Goal: Task Accomplishment & Management: Use online tool/utility

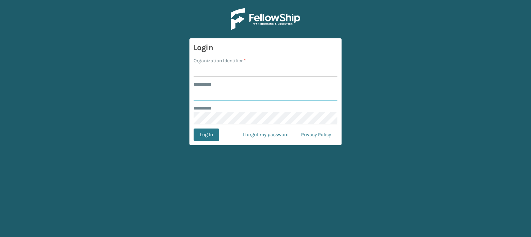
click at [219, 94] on input "******** *" at bounding box center [265, 94] width 144 height 12
type input "****"
click at [209, 111] on label "******** *" at bounding box center [205, 108] width 24 height 7
click at [202, 68] on input "Organization Identifier *" at bounding box center [265, 70] width 144 height 12
type input "fellowship - east"
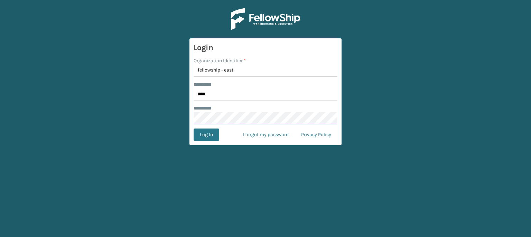
click at [193, 129] on button "Log In" at bounding box center [206, 135] width 26 height 12
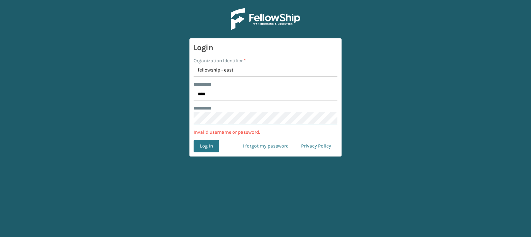
click at [150, 112] on main "Login Organization Identifier * fellowship - east ******** * **** ******** * In…" at bounding box center [265, 118] width 531 height 237
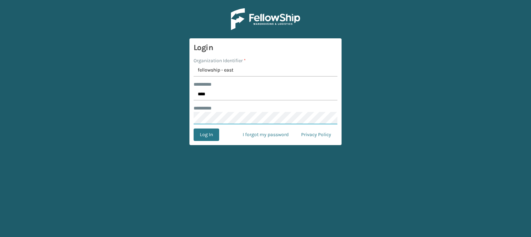
click at [193, 129] on button "Log In" at bounding box center [206, 135] width 26 height 12
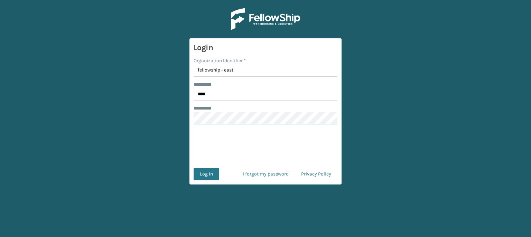
click at [170, 125] on main "Login Organization Identifier * fellowship - east ******** * **** ******** * Lo…" at bounding box center [265, 118] width 531 height 237
click at [193, 168] on button "Log In" at bounding box center [206, 174] width 26 height 12
click at [203, 177] on button "Log In" at bounding box center [206, 174] width 26 height 12
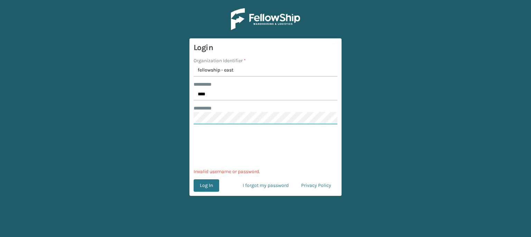
click at [184, 116] on main "Login Organization Identifier * fellowship - east ******** * **** ******** * 0c…" at bounding box center [265, 118] width 531 height 237
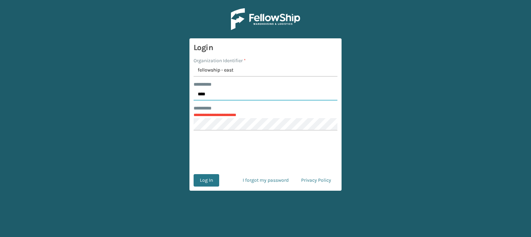
drag, startPoint x: 221, startPoint y: 96, endPoint x: 216, endPoint y: 96, distance: 5.2
click at [220, 96] on input "****" at bounding box center [265, 94] width 144 height 12
drag, startPoint x: 213, startPoint y: 95, endPoint x: 188, endPoint y: 94, distance: 25.2
click at [188, 94] on main "**********" at bounding box center [265, 118] width 531 height 237
type input "****"
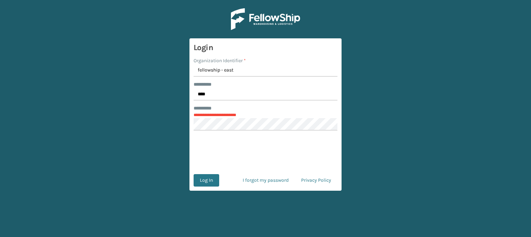
click at [407, 69] on main "**********" at bounding box center [265, 118] width 531 height 237
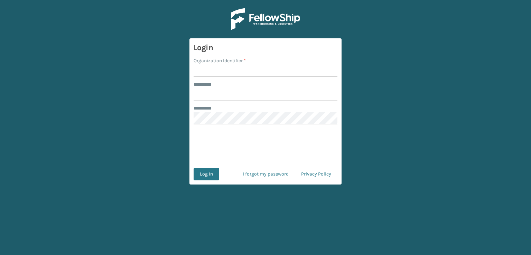
click at [224, 70] on input "Organization Identifier *" at bounding box center [265, 70] width 144 height 12
type input "fellowship - east"
click at [217, 91] on input "******** *" at bounding box center [265, 94] width 144 height 12
type input "****"
click at [203, 175] on button "Log In" at bounding box center [206, 174] width 26 height 12
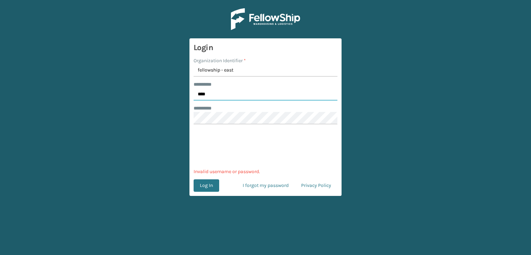
click at [234, 95] on input "****" at bounding box center [265, 94] width 144 height 12
drag, startPoint x: 230, startPoint y: 95, endPoint x: 213, endPoint y: 95, distance: 16.9
click at [213, 95] on input "****" at bounding box center [265, 94] width 144 height 12
drag, startPoint x: 213, startPoint y: 95, endPoint x: 186, endPoint y: 96, distance: 27.3
click at [186, 96] on main "Login Organization Identifier * fellowship - east ******** * **** ******** * 0c…" at bounding box center [265, 127] width 531 height 255
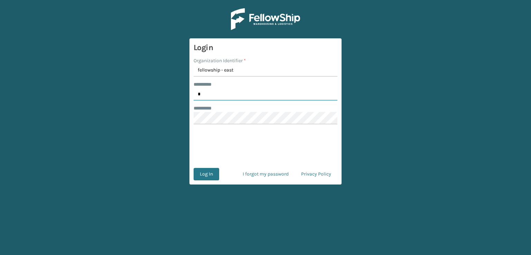
type input "****"
click at [206, 170] on button "Log In" at bounding box center [206, 174] width 26 height 12
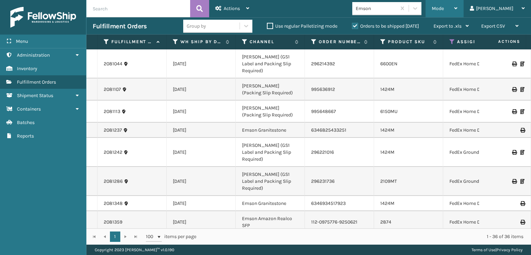
click at [444, 6] on span "Mode" at bounding box center [438, 9] width 12 height 6
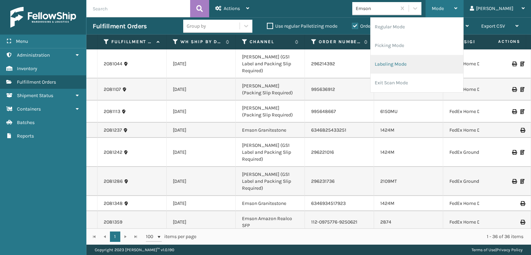
click at [422, 68] on li "Labeling Mode" at bounding box center [416, 64] width 93 height 19
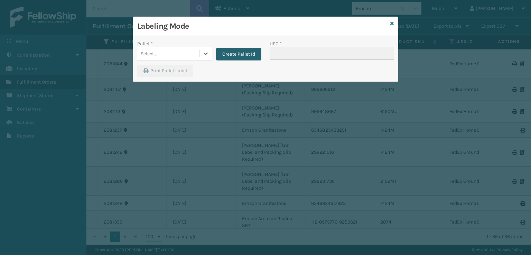
click at [225, 51] on button "Create Pallet Id" at bounding box center [238, 54] width 45 height 12
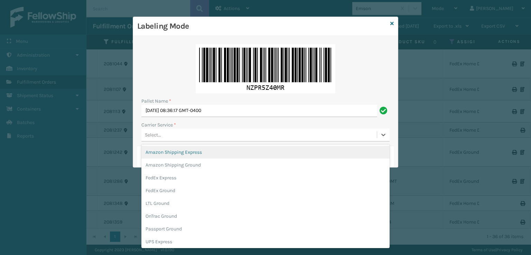
click at [180, 133] on div "Select..." at bounding box center [258, 134] width 235 height 11
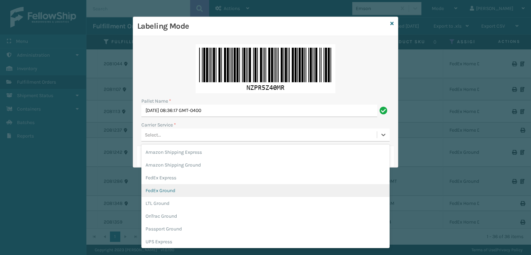
click at [169, 194] on div "FedEx Ground" at bounding box center [265, 190] width 248 height 13
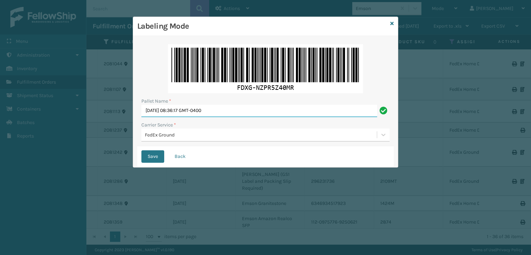
drag, startPoint x: 259, startPoint y: 110, endPoint x: 142, endPoint y: 119, distance: 117.8
click at [142, 119] on div "Pallet Name * [DATE] 08:36:17 GMT-0400 Carrier Service * FedEx Ground" at bounding box center [265, 93] width 256 height 106
type input "T572598"
click at [141, 150] on button "Save" at bounding box center [152, 156] width 23 height 12
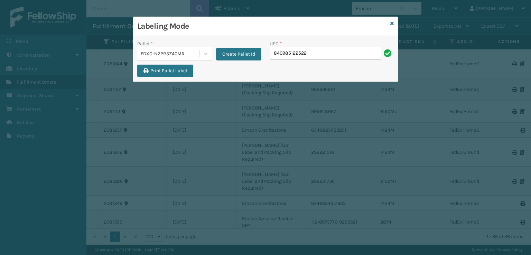
type input "840985122522"
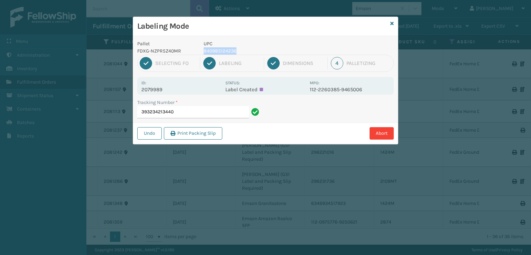
drag, startPoint x: 248, startPoint y: 51, endPoint x: 199, endPoint y: 53, distance: 48.7
click at [199, 53] on div "UPC 840985124236" at bounding box center [254, 47] width 110 height 15
copy p "840985124236"
click at [199, 114] on input "393234213440" at bounding box center [193, 112] width 112 height 12
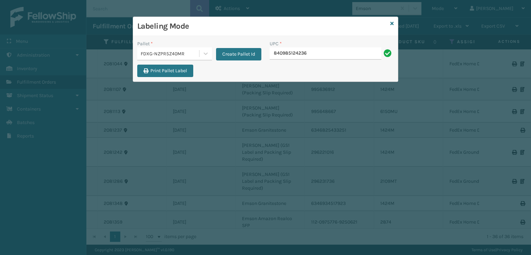
type input "840985124236"
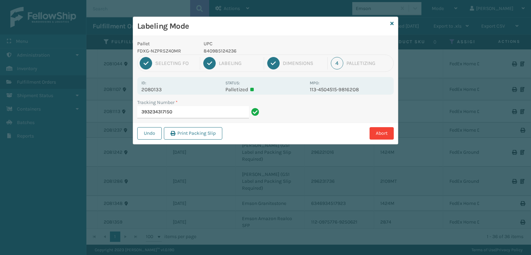
type input "393234317150840985124236"
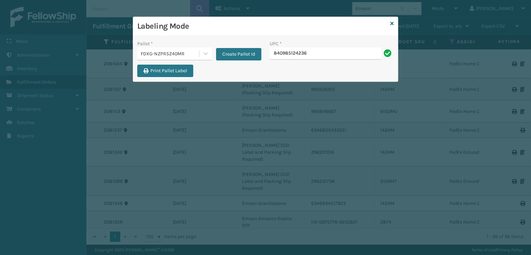
type input "840985124236"
type input "m"
type input "MIL-ACNT-L-B"
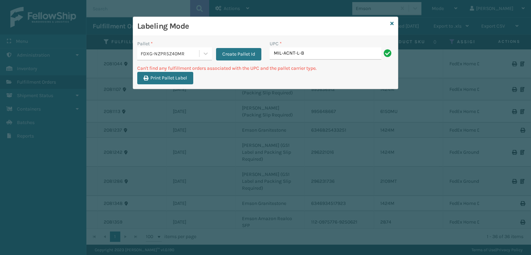
drag, startPoint x: 326, startPoint y: 52, endPoint x: 331, endPoint y: 37, distance: 15.7
click at [265, 53] on div "UPC * MIL-ACNT-L-B" at bounding box center [331, 52] width 132 height 25
click at [392, 23] on icon at bounding box center [391, 23] width 3 height 5
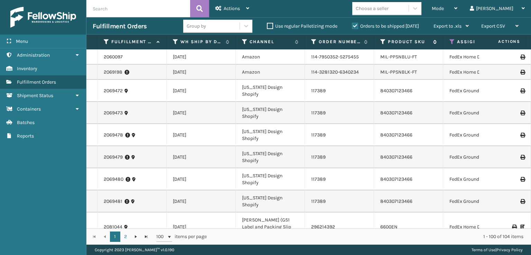
click at [386, 42] on div "Product SKU" at bounding box center [408, 42] width 56 height 6
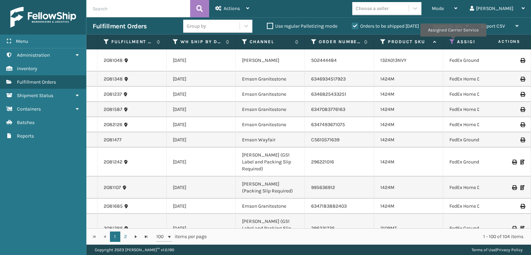
click at [453, 41] on icon at bounding box center [452, 42] width 6 height 6
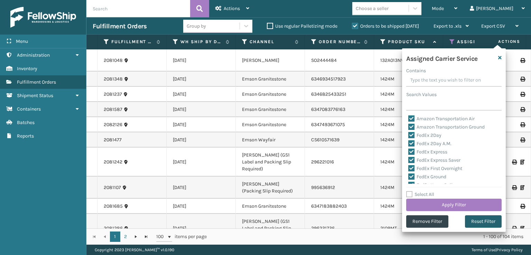
click at [469, 219] on button "Reset Filter" at bounding box center [483, 221] width 37 height 12
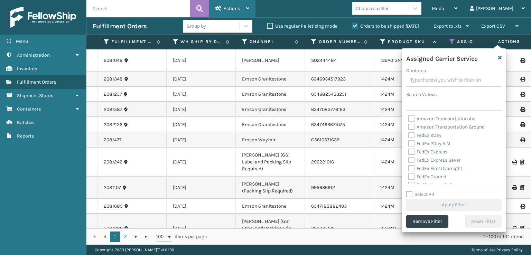
click at [240, 12] on div "Actions" at bounding box center [232, 8] width 34 height 17
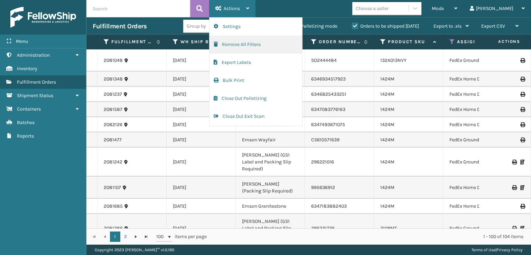
click at [229, 45] on button "Remove All Filters" at bounding box center [255, 45] width 93 height 18
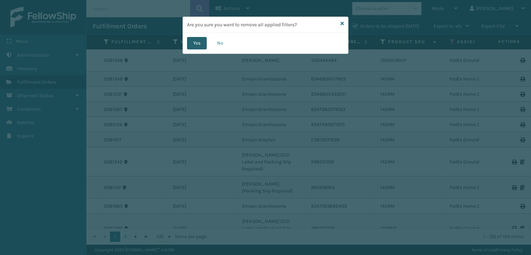
click at [200, 44] on button "Yes" at bounding box center [197, 43] width 20 height 12
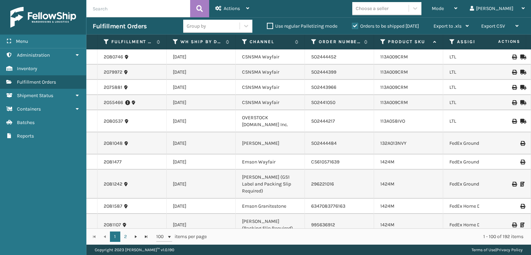
click at [455, 41] on div "Assigned Carrier Service" at bounding box center [477, 42] width 56 height 6
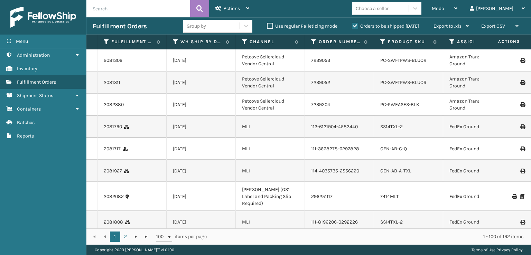
click at [449, 42] on th "Assigned Carrier Service" at bounding box center [477, 42] width 69 height 15
click at [382, 40] on icon at bounding box center [383, 42] width 6 height 6
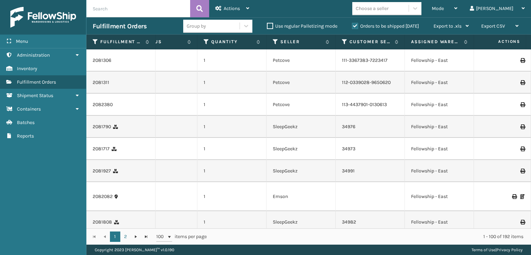
scroll to position [0, 660]
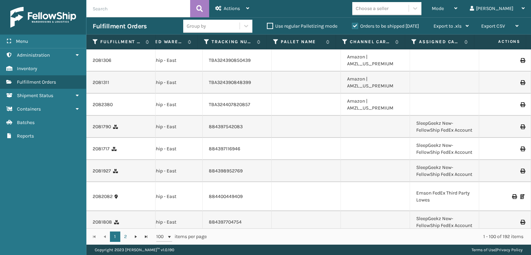
click at [410, 38] on th "Assigned Carrier" at bounding box center [439, 42] width 69 height 15
click at [413, 42] on icon at bounding box center [414, 42] width 6 height 6
click at [232, 6] on span "Actions" at bounding box center [232, 9] width 16 height 6
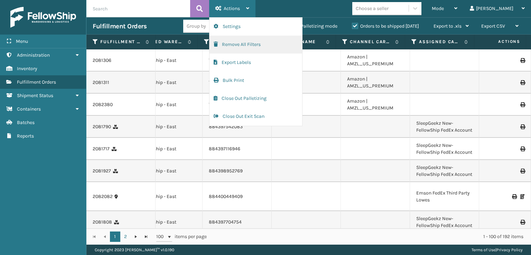
click at [227, 45] on button "Remove All Filters" at bounding box center [255, 45] width 93 height 18
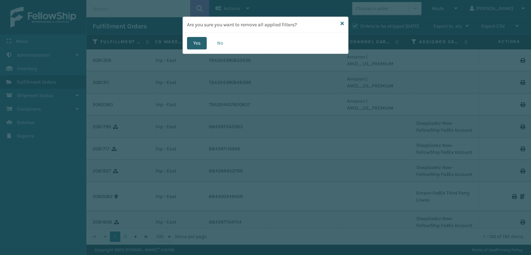
click at [192, 43] on button "Yes" at bounding box center [197, 43] width 20 height 12
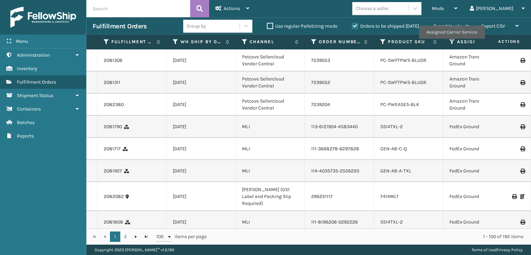
click at [451, 44] on icon at bounding box center [452, 42] width 6 height 6
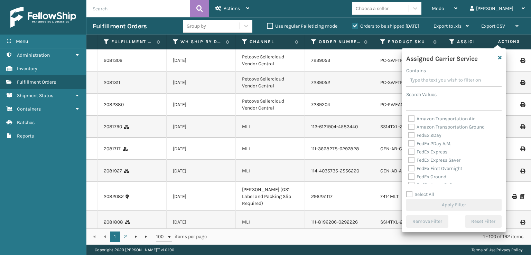
click at [411, 143] on label "FedEx 2Day A.M." at bounding box center [429, 144] width 43 height 6
click at [408, 143] on input "FedEx 2Day A.M." at bounding box center [408, 142] width 0 height 4
checkbox input "true"
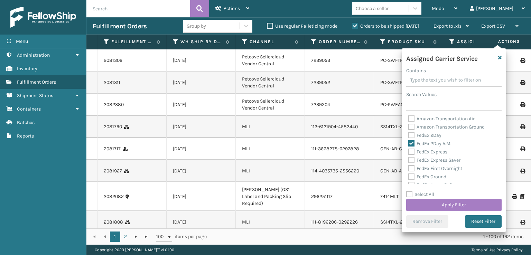
click at [411, 137] on label "FedEx 2Day" at bounding box center [424, 135] width 33 height 6
click at [408, 136] on input "FedEx 2Day" at bounding box center [408, 133] width 0 height 4
checkbox input "true"
click at [413, 157] on label "FedEx Express Saver" at bounding box center [434, 160] width 52 height 6
click at [408, 157] on input "FedEx Express Saver" at bounding box center [408, 158] width 0 height 4
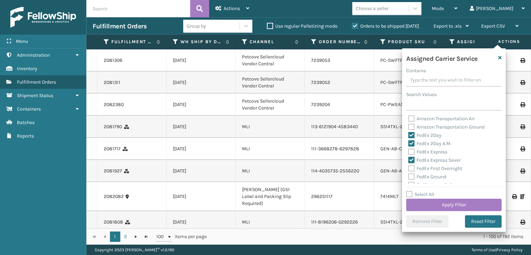
checkbox input "true"
click at [412, 150] on label "FedEx Express" at bounding box center [427, 152] width 39 height 6
click at [408, 150] on input "FedEx Express" at bounding box center [408, 150] width 0 height 4
checkbox input "true"
click at [409, 167] on label "FedEx First Overnight" at bounding box center [435, 168] width 54 height 6
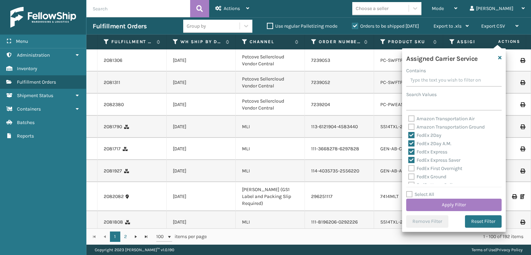
click at [408, 167] on input "FedEx First Overnight" at bounding box center [408, 166] width 0 height 4
checkbox input "true"
click at [413, 177] on label "FedEx Ground" at bounding box center [427, 177] width 38 height 6
click at [408, 177] on input "FedEx Ground" at bounding box center [408, 175] width 0 height 4
checkbox input "true"
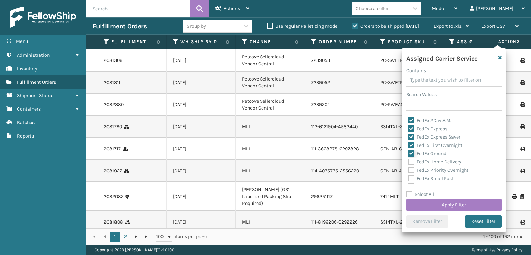
scroll to position [35, 0]
click at [412, 150] on label "FedEx Home Delivery" at bounding box center [434, 151] width 53 height 6
click at [408, 150] on input "FedEx Home Delivery" at bounding box center [408, 148] width 0 height 4
checkbox input "true"
click at [410, 158] on label "FedEx Priority Overnight" at bounding box center [438, 159] width 60 height 6
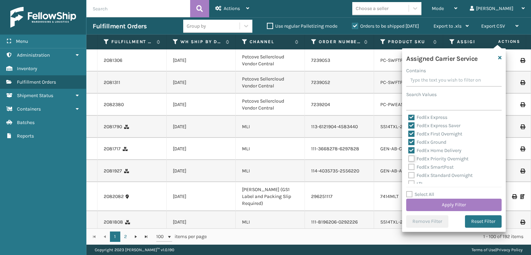
click at [408, 158] on input "FedEx Priority Overnight" at bounding box center [408, 157] width 0 height 4
checkbox input "true"
click at [411, 168] on label "FedEx SmartPost" at bounding box center [430, 167] width 45 height 6
click at [408, 168] on input "FedEx SmartPost" at bounding box center [408, 165] width 0 height 4
checkbox input "true"
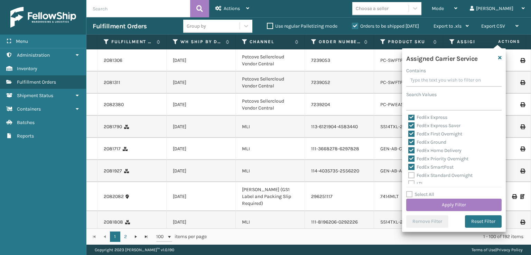
click at [411, 174] on label "FedEx Standard Overnight" at bounding box center [440, 175] width 64 height 6
click at [408, 174] on input "FedEx Standard Overnight" at bounding box center [408, 173] width 0 height 4
checkbox input "true"
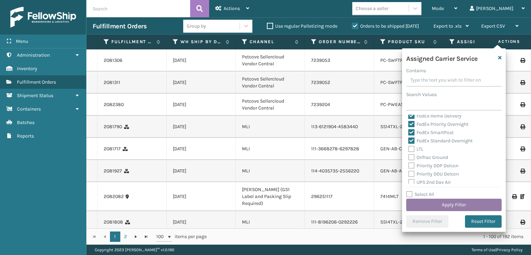
click at [442, 205] on button "Apply Filter" at bounding box center [453, 205] width 95 height 12
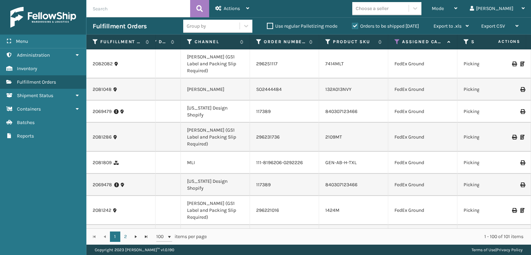
scroll to position [0, 0]
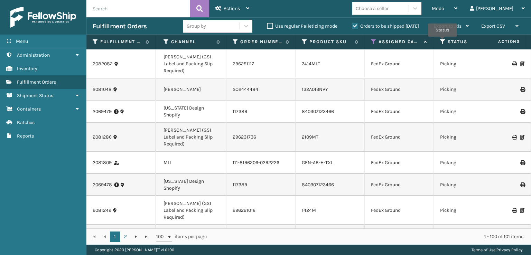
click at [442, 41] on icon at bounding box center [443, 42] width 6 height 6
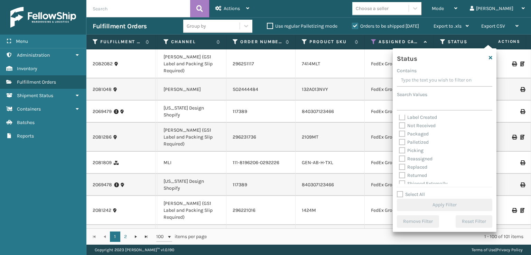
click at [400, 152] on label "Picking" at bounding box center [411, 151] width 25 height 6
click at [399, 151] on input "Picking" at bounding box center [399, 148] width 0 height 4
checkbox input "true"
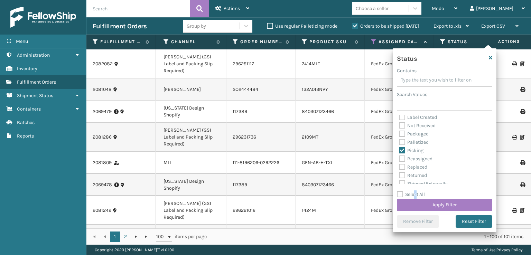
click at [416, 192] on label "Select All" at bounding box center [411, 194] width 28 height 6
click at [417, 200] on button "Apply Filter" at bounding box center [444, 205] width 95 height 12
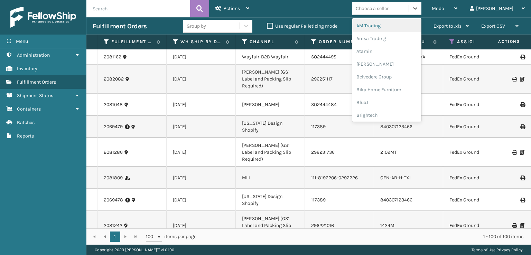
click at [388, 10] on div "Choose a seller" at bounding box center [372, 8] width 33 height 7
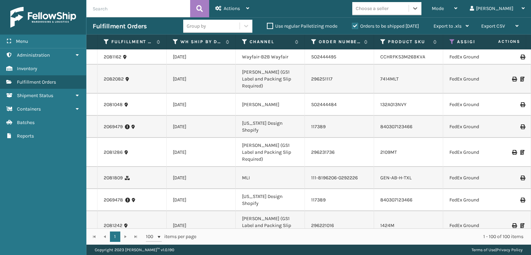
click at [388, 8] on div "Choose a seller" at bounding box center [372, 8] width 33 height 7
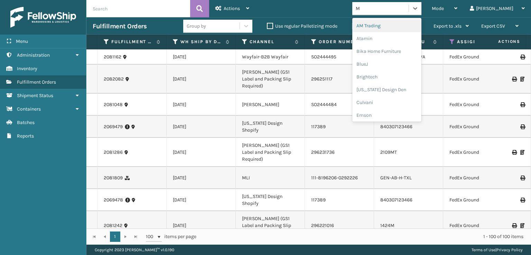
type input "MI"
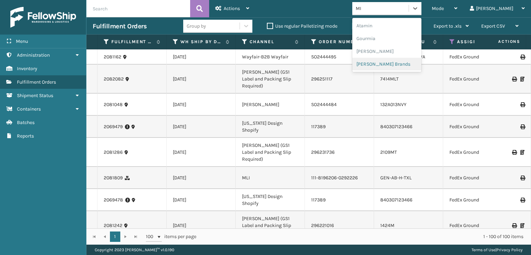
click at [392, 63] on div "[PERSON_NAME] Brands" at bounding box center [386, 64] width 69 height 13
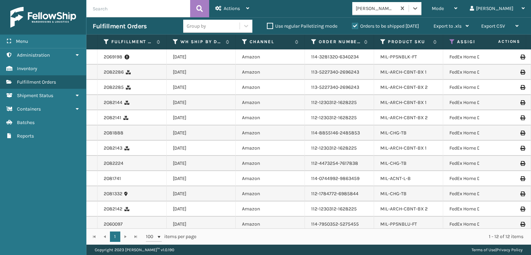
click at [413, 179] on div "MIL-ACNT-L-B" at bounding box center [408, 178] width 56 height 7
click at [392, 179] on link "MIL-ACNT-L-B" at bounding box center [395, 179] width 30 height 6
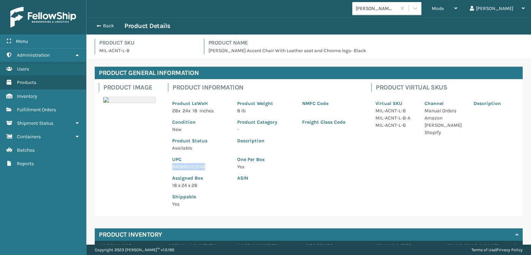
drag, startPoint x: 209, startPoint y: 167, endPoint x: 172, endPoint y: 167, distance: 37.7
click at [172, 167] on p "840985123246" at bounding box center [200, 166] width 57 height 7
copy p "840985123246"
click at [96, 27] on span "button" at bounding box center [98, 25] width 4 height 5
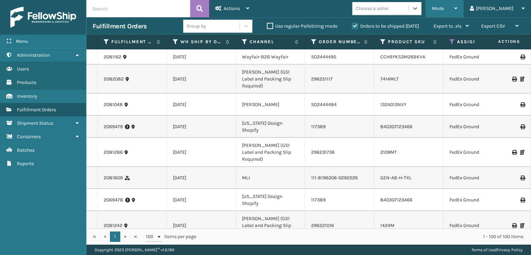
click at [444, 8] on span "Mode" at bounding box center [438, 9] width 12 height 6
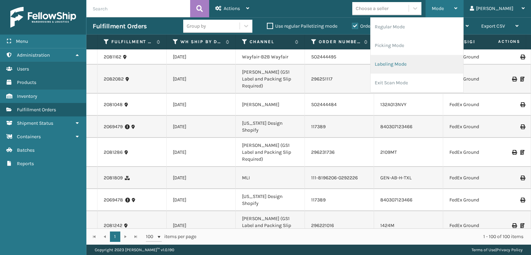
click at [408, 62] on li "Labeling Mode" at bounding box center [416, 64] width 93 height 19
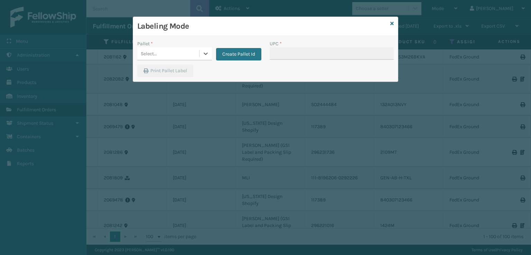
click at [187, 54] on div "Select..." at bounding box center [168, 53] width 62 height 11
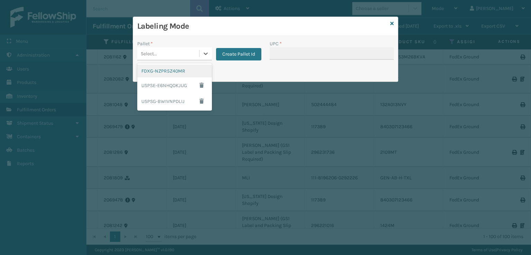
click at [159, 71] on div "FDXG-NZPR5Z40MR" at bounding box center [174, 71] width 75 height 13
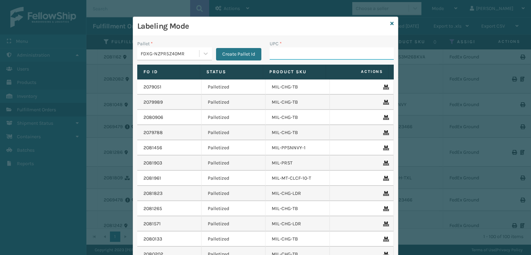
click at [296, 53] on input "UPC *" at bounding box center [331, 53] width 124 height 12
paste input "840985123246"
type input "840985123246"
type input "MIL-ARCH"
drag, startPoint x: 305, startPoint y: 51, endPoint x: 266, endPoint y: 51, distance: 38.7
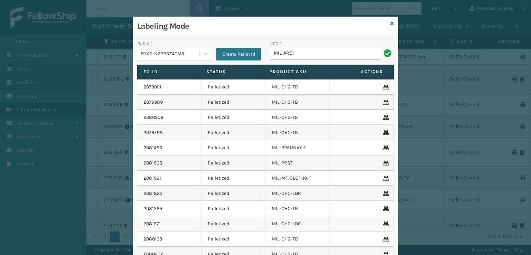
click at [266, 51] on div "UPC * MIL-ARCH" at bounding box center [331, 52] width 132 height 25
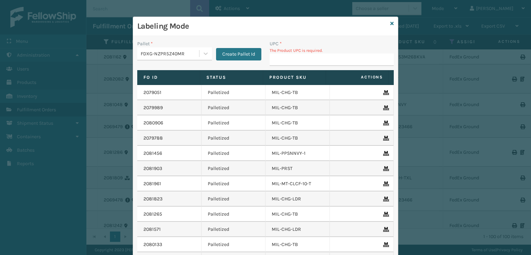
click at [300, 58] on input "UPC *" at bounding box center [331, 60] width 124 height 12
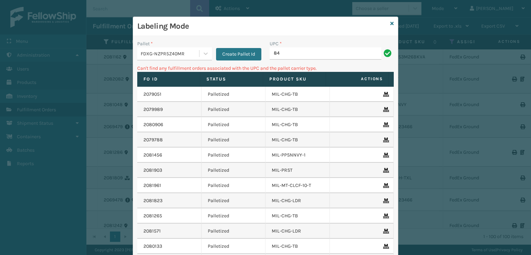
type input "8"
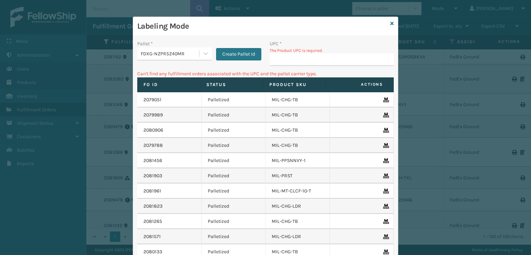
click at [298, 58] on input "UPC *" at bounding box center [331, 60] width 124 height 12
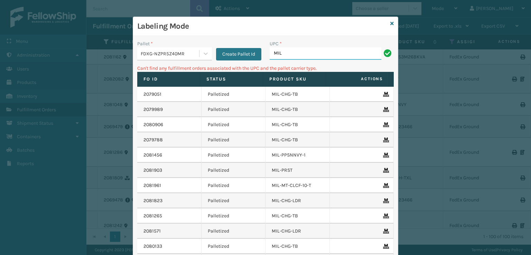
click at [299, 57] on input "MIL" at bounding box center [325, 53] width 112 height 12
click at [333, 53] on input "MIL-ARCH-CBNT-BOX 1" at bounding box center [325, 53] width 112 height 12
type input "MIL-ARCH-CBNT-BOX 1"
click at [390, 25] on icon at bounding box center [391, 23] width 3 height 5
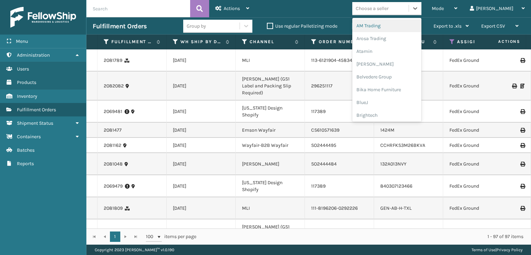
click at [391, 13] on div "Choose a seller" at bounding box center [380, 8] width 56 height 11
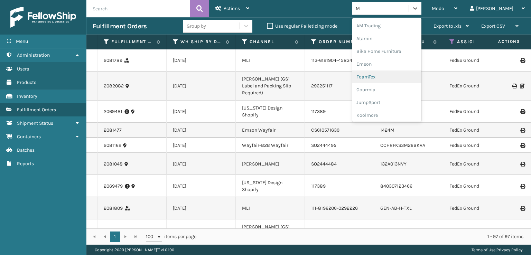
type input "MI"
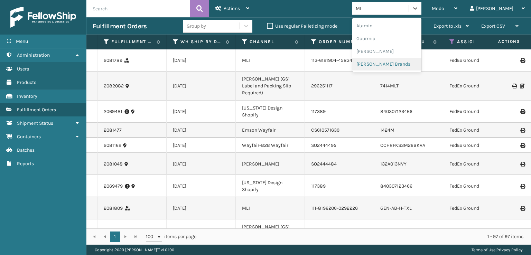
click at [395, 61] on div "[PERSON_NAME] Brands" at bounding box center [386, 64] width 69 height 13
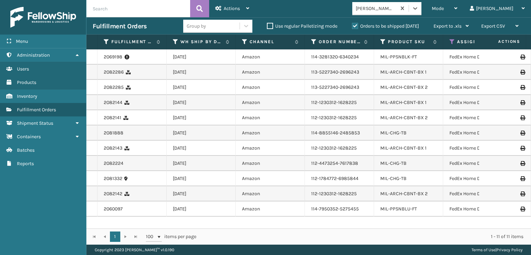
click at [426, 72] on div "MIL-ARCH-CBNT-BX 1" at bounding box center [408, 72] width 56 height 7
click at [409, 71] on link "MIL-ARCH-CBNT-BX 1" at bounding box center [403, 72] width 46 height 6
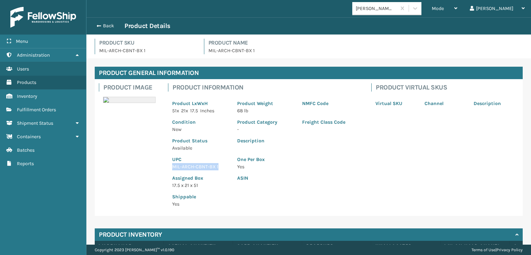
drag, startPoint x: 223, startPoint y: 166, endPoint x: 174, endPoint y: 169, distance: 48.8
click at [174, 169] on p "MIL-ARCH-CBNT-BX 1" at bounding box center [200, 166] width 57 height 7
copy p "MIL-ARCH-CBNT-BX 1"
click at [101, 25] on button "Back" at bounding box center [109, 26] width 32 height 6
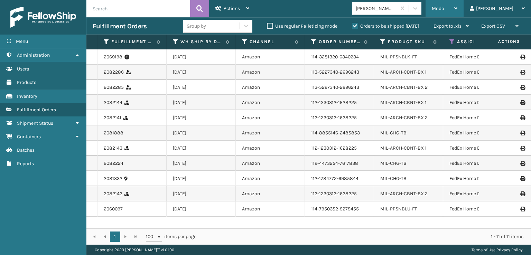
click at [444, 7] on span "Mode" at bounding box center [438, 9] width 12 height 6
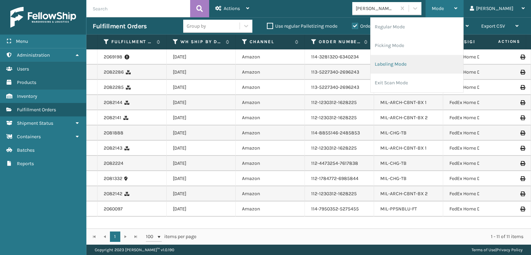
click at [441, 64] on li "Labeling Mode" at bounding box center [416, 64] width 93 height 19
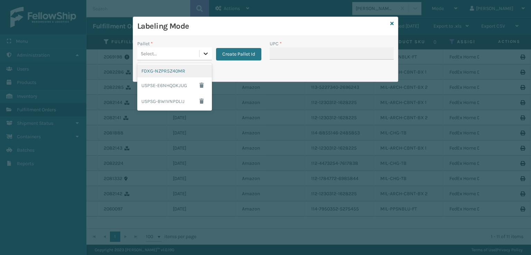
click at [207, 54] on icon at bounding box center [205, 53] width 7 height 7
drag, startPoint x: 171, startPoint y: 68, endPoint x: 181, endPoint y: 68, distance: 10.0
click at [181, 68] on div "FDXG-NZPR5Z40MR" at bounding box center [174, 71] width 75 height 13
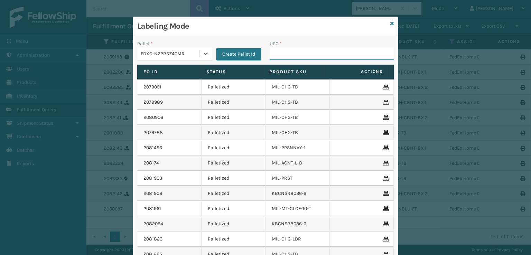
click at [308, 56] on input "UPC *" at bounding box center [331, 53] width 124 height 12
paste input "MIL-ARCH-CBNT-BX 1"
type input "MIL-ARCH-CBNT-BX 1"
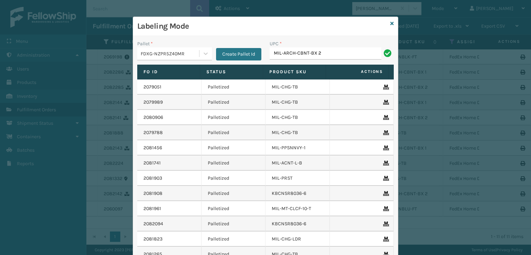
type input "MIL-ARCH-CBNT-BX 2"
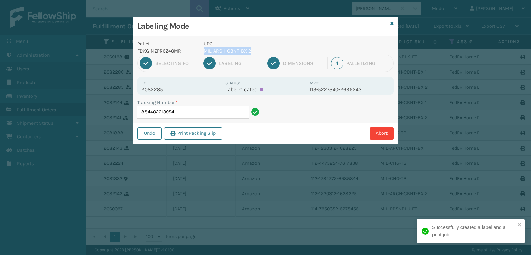
drag, startPoint x: 256, startPoint y: 51, endPoint x: 205, endPoint y: 54, distance: 50.8
click at [205, 54] on p "MIL-ARCH-CBNT-BX 2" at bounding box center [254, 50] width 102 height 7
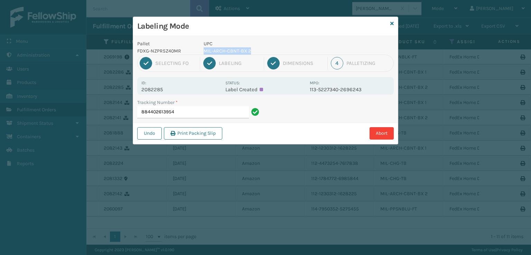
copy p "MIL-ARCH-CBNT-BX 2"
click at [199, 114] on input "884402613954" at bounding box center [193, 112] width 112 height 12
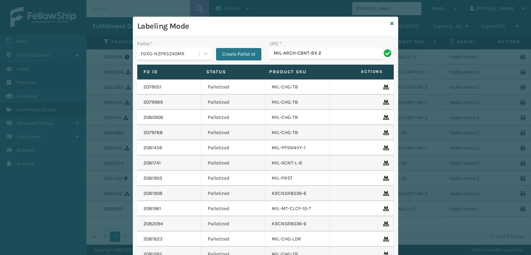
type input "MIL-ARCH-CBNT-BX 2"
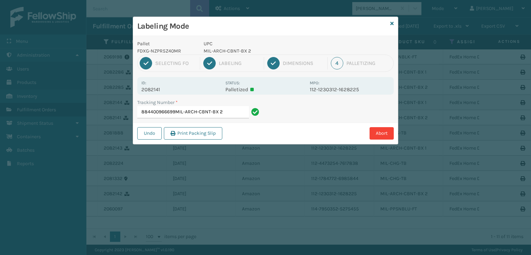
type input "884400966699MIL-ARCH-CBNT-BX2"
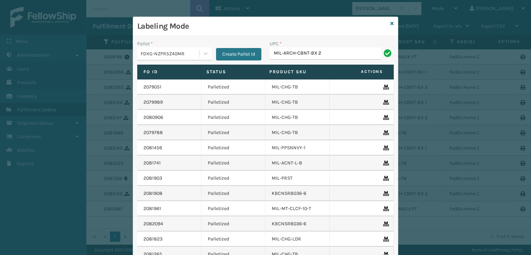
type input "MIL-ARCH-CBNT-BX 2"
click at [390, 24] on icon at bounding box center [391, 23] width 3 height 5
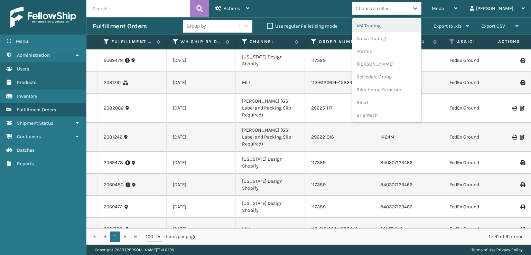
click at [388, 5] on div "Choose a seller" at bounding box center [372, 8] width 33 height 7
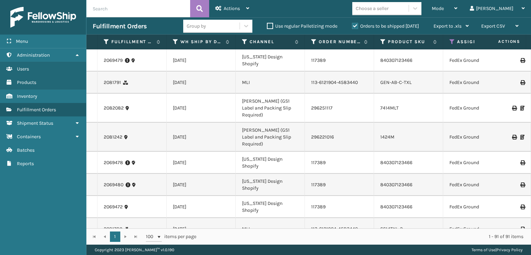
click at [352, 23] on label "Orders to be shipped [DATE]" at bounding box center [385, 26] width 67 height 6
click at [352, 23] on input "Orders to be shipped [DATE]" at bounding box center [352, 24] width 0 height 4
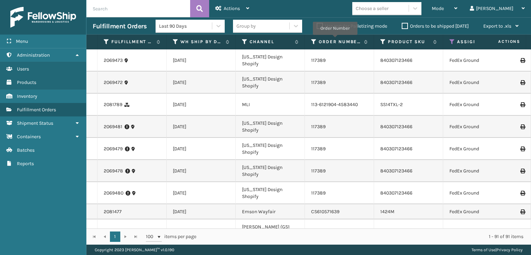
drag, startPoint x: 399, startPoint y: 30, endPoint x: 400, endPoint y: 24, distance: 5.6
click at [399, 26] on div "Orders to be shipped [DATE]" at bounding box center [436, 26] width 82 height 8
click at [401, 24] on label "Orders to be shipped [DATE]" at bounding box center [434, 26] width 67 height 6
click at [401, 24] on input "Orders to be shipped [DATE]" at bounding box center [401, 24] width 0 height 4
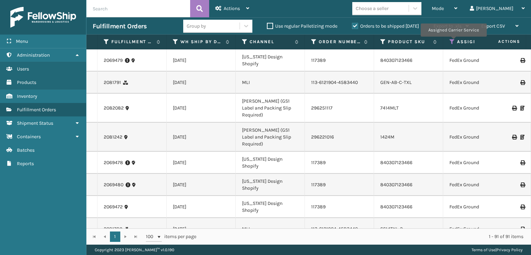
click at [453, 41] on icon at bounding box center [452, 42] width 6 height 6
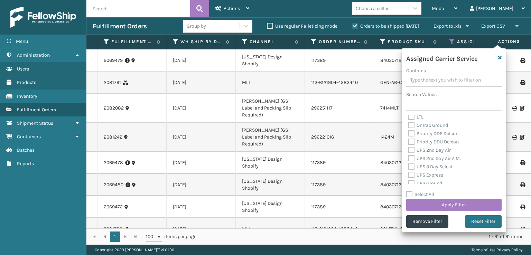
scroll to position [35, 0]
click at [408, 6] on div "Choose a seller" at bounding box center [380, 8] width 56 height 11
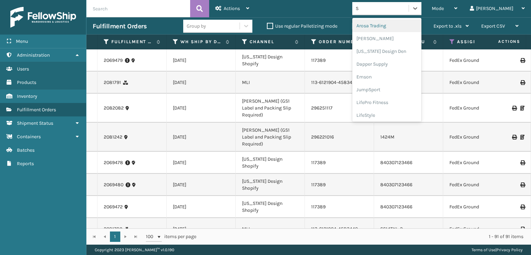
type input "SL"
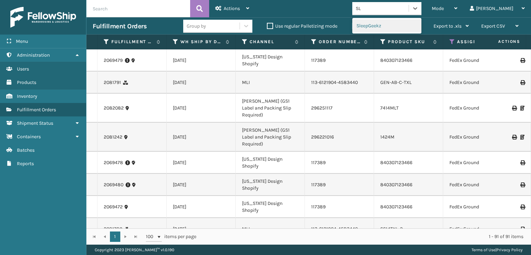
click at [397, 25] on div "SleepGeekz" at bounding box center [386, 25] width 69 height 13
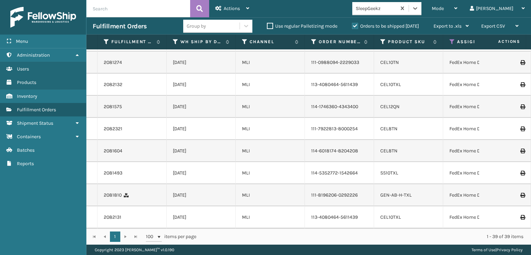
scroll to position [958, 0]
click at [457, 14] on div "Mode" at bounding box center [445, 8] width 26 height 17
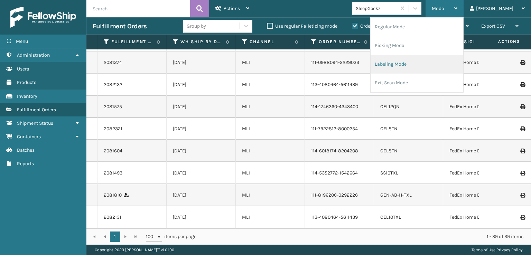
click at [421, 69] on li "Labeling Mode" at bounding box center [416, 64] width 93 height 19
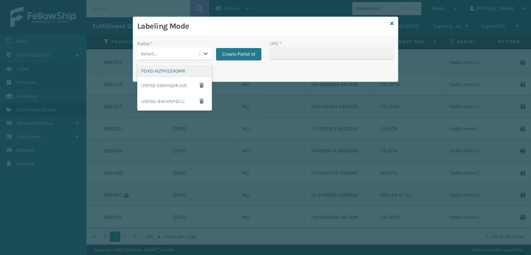
click at [164, 53] on div "Select..." at bounding box center [168, 53] width 62 height 11
click at [174, 66] on div "FDXG-NZPR5Z40MR" at bounding box center [174, 71] width 75 height 13
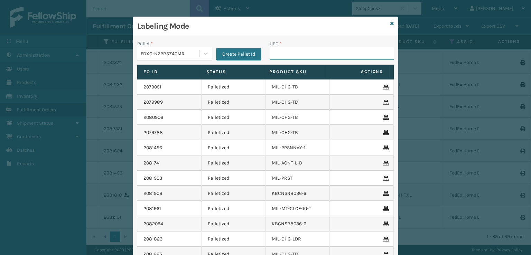
drag, startPoint x: 282, startPoint y: 54, endPoint x: 284, endPoint y: 49, distance: 4.8
click at [284, 49] on input "UPC *" at bounding box center [331, 53] width 124 height 12
click at [387, 22] on div "Labeling Mode" at bounding box center [265, 26] width 265 height 19
click at [390, 22] on icon at bounding box center [391, 23] width 3 height 5
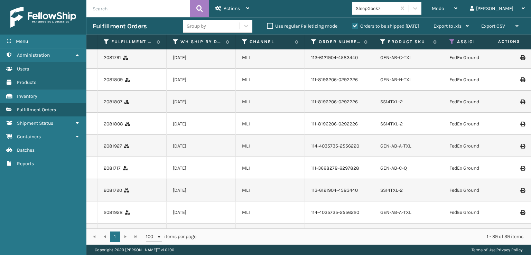
scroll to position [0, 0]
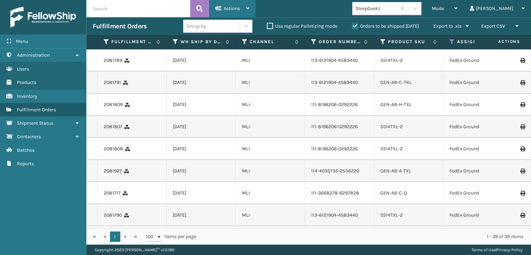
click at [252, 9] on div "Actions Settings Remove All Filters Export Labels Bulk Print Close Out Palletiz…" at bounding box center [232, 8] width 46 height 17
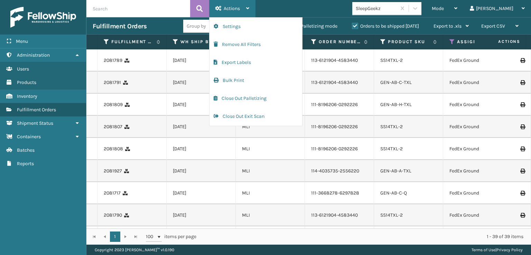
click at [252, 9] on div "Actions Settings Remove All Filters Export Labels Bulk Print Close Out Palletiz…" at bounding box center [232, 8] width 46 height 17
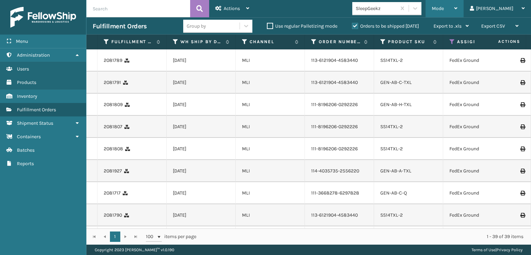
click at [457, 15] on div "Mode" at bounding box center [445, 8] width 26 height 17
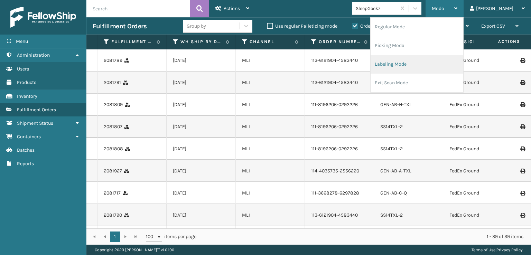
click at [430, 63] on li "Labeling Mode" at bounding box center [416, 64] width 93 height 19
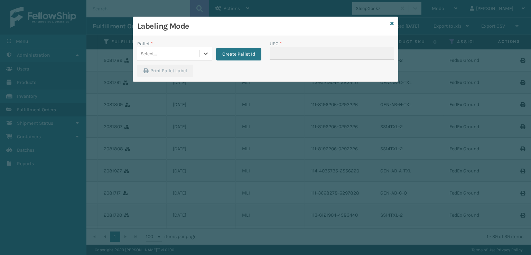
type input "CCHRFKS3M26BKVA"
click at [182, 51] on div "Select..." at bounding box center [168, 53] width 62 height 11
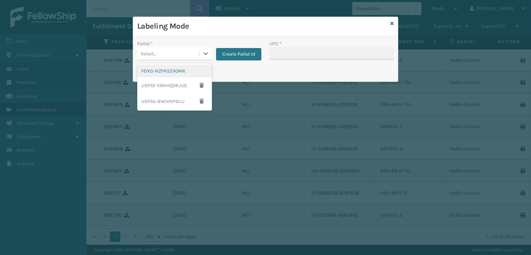
click at [171, 70] on div "FDXG-NZPR5Z40MR" at bounding box center [174, 71] width 75 height 13
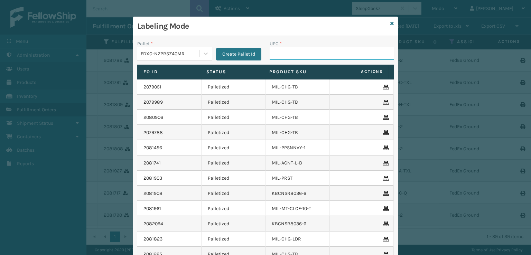
click at [278, 56] on input "UPC *" at bounding box center [331, 53] width 124 height 12
click at [390, 21] on icon at bounding box center [391, 23] width 3 height 5
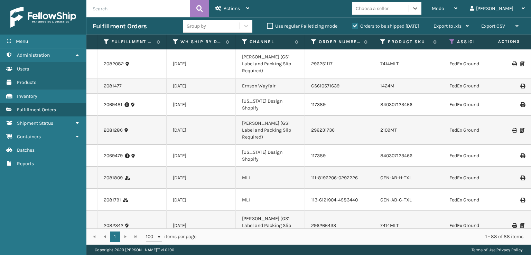
click at [388, 9] on div "Choose a seller" at bounding box center [372, 8] width 33 height 7
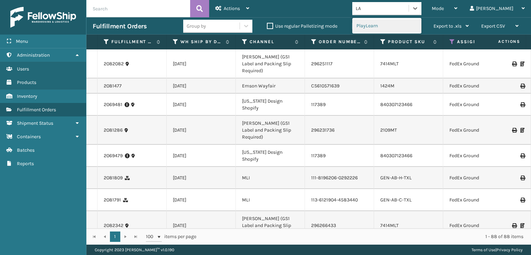
type input "L"
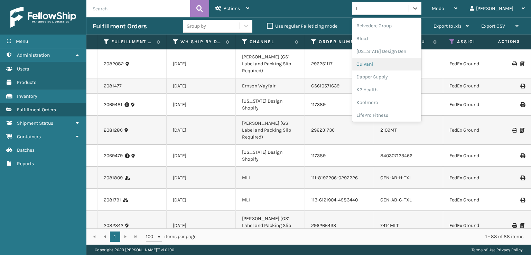
scroll to position [35, 0]
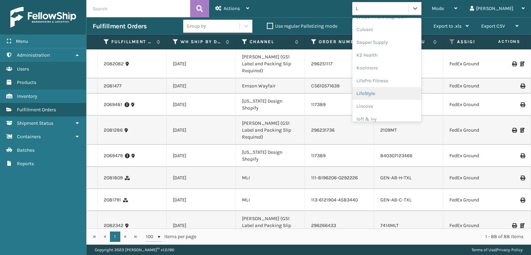
click at [392, 94] on div "LifeStyle" at bounding box center [386, 93] width 69 height 13
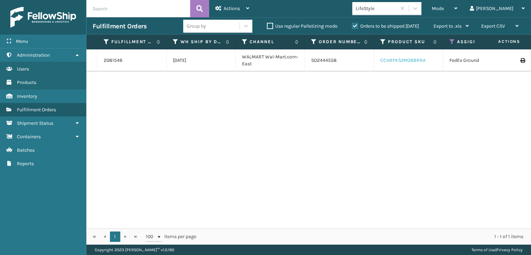
click at [405, 61] on link "CCHRFKS2M26BRRA" at bounding box center [402, 60] width 45 height 6
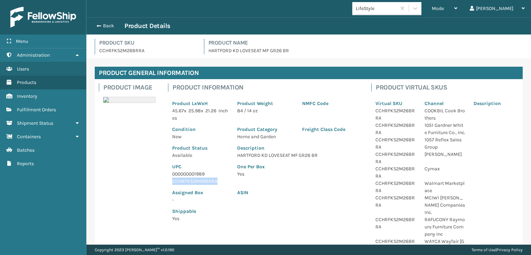
drag, startPoint x: 221, startPoint y: 182, endPoint x: 173, endPoint y: 180, distance: 48.4
click at [173, 180] on p "CCHRFKS2M26BRRA" at bounding box center [200, 181] width 57 height 7
copy p "CCHRFKS2M26BRRA"
click at [98, 25] on span "button" at bounding box center [98, 25] width 4 height 5
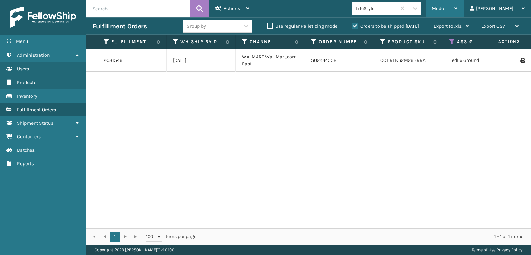
click at [444, 10] on span "Mode" at bounding box center [438, 9] width 12 height 6
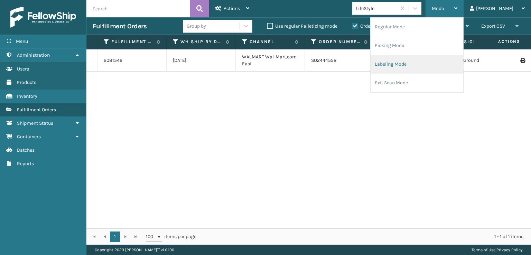
click at [421, 65] on li "Labeling Mode" at bounding box center [416, 64] width 93 height 19
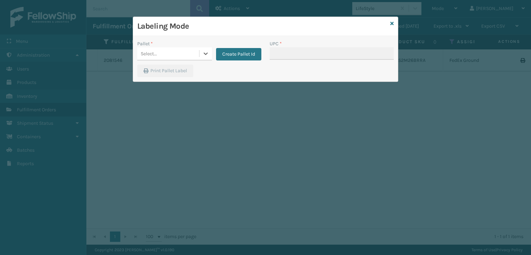
click at [180, 56] on div "Select..." at bounding box center [168, 53] width 62 height 11
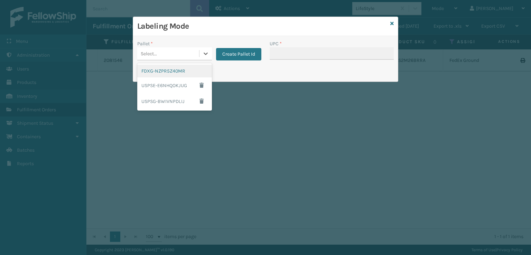
click at [174, 67] on div "FDXG-NZPR5Z40MR" at bounding box center [174, 71] width 75 height 13
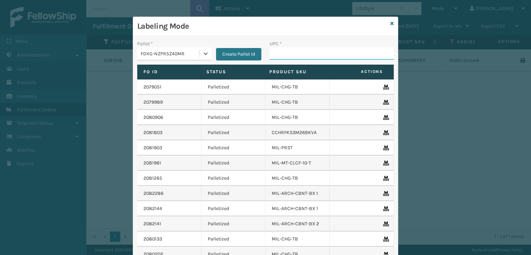
click at [283, 51] on input "UPC *" at bounding box center [331, 53] width 124 height 12
paste input "CCHRFKS2M26BRRA"
type input "CCHRFKS2M26BRRA"
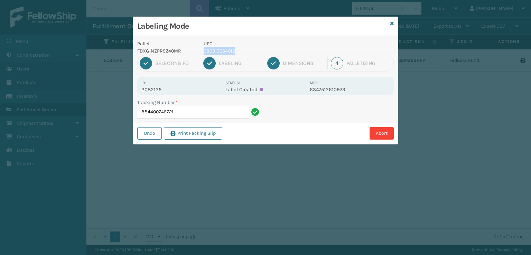
drag, startPoint x: 246, startPoint y: 50, endPoint x: 214, endPoint y: 46, distance: 32.0
click at [214, 46] on div "UPC 080313064012" at bounding box center [254, 47] width 110 height 15
copy div "080313064012"
click at [196, 113] on input "884400745721" at bounding box center [193, 112] width 112 height 12
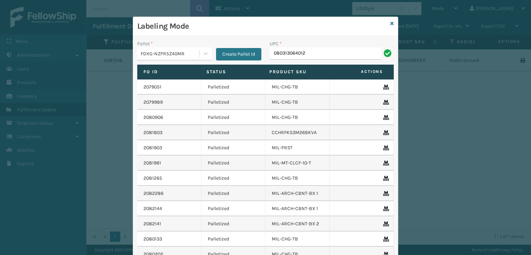
type input "080313064012"
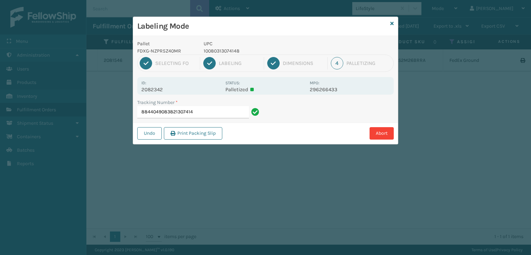
type input "88440490838213074148"
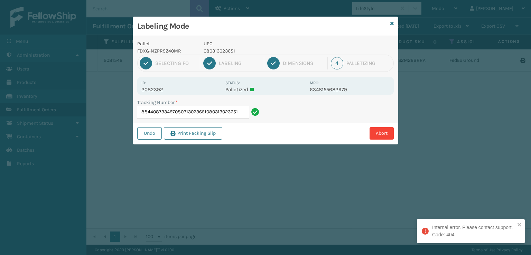
type input "884408733497080313023651080313023651"
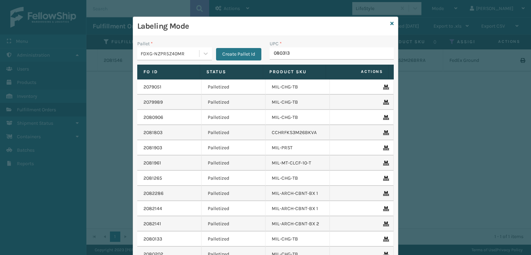
type input "0803130"
type input "0"
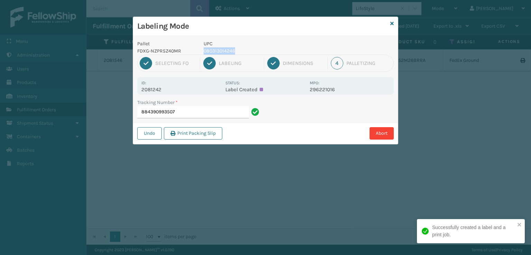
drag, startPoint x: 242, startPoint y: 53, endPoint x: 205, endPoint y: 51, distance: 37.7
click at [205, 51] on p "080313014246" at bounding box center [254, 50] width 102 height 7
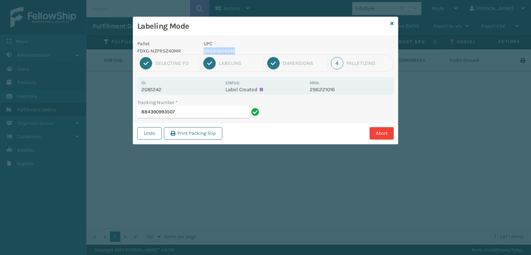
copy p "080313014246"
click at [200, 115] on input "884390993507" at bounding box center [193, 112] width 112 height 12
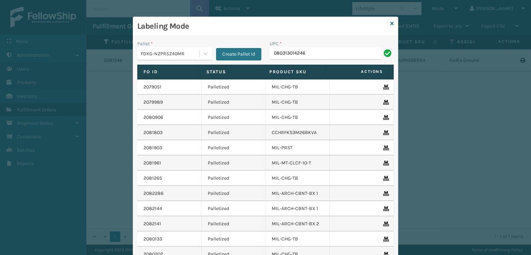
type input "080313014246"
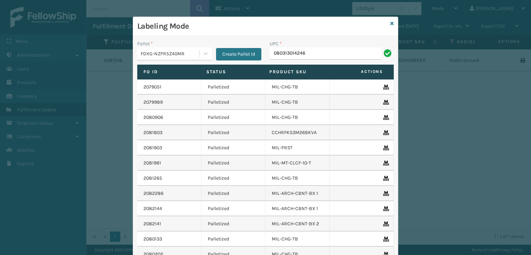
type input "080313014246"
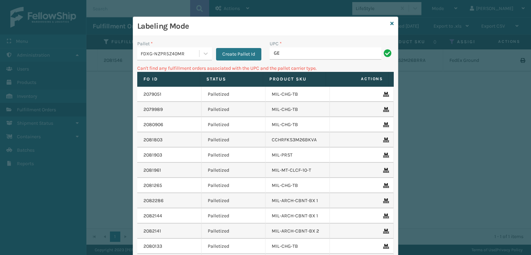
type input "G"
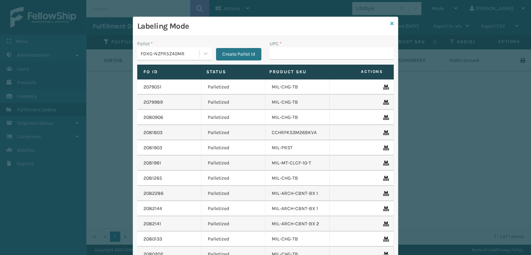
click at [390, 24] on icon at bounding box center [391, 23] width 3 height 5
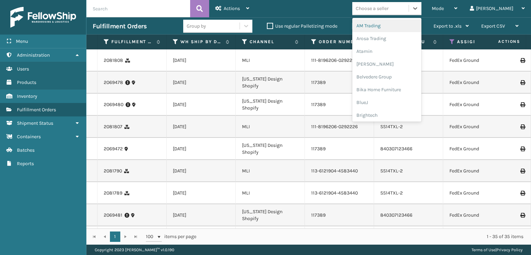
click at [388, 7] on div "Choose a seller" at bounding box center [372, 8] width 33 height 7
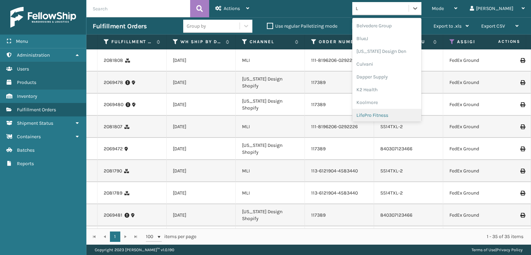
type input "L"
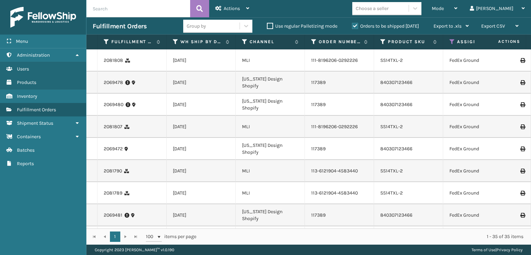
drag, startPoint x: 304, startPoint y: 121, endPoint x: 318, endPoint y: 119, distance: 13.6
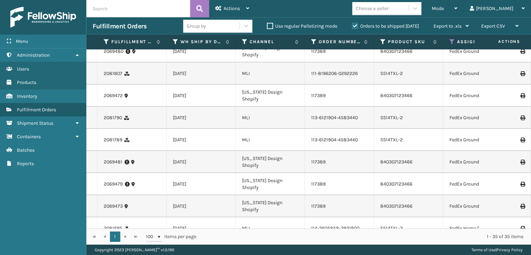
scroll to position [69, 0]
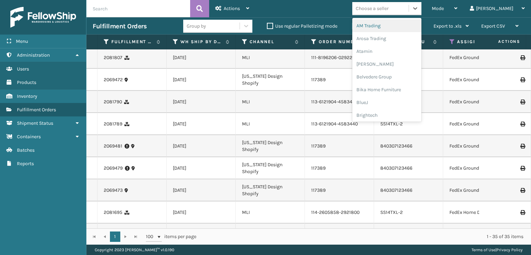
click at [408, 9] on div "Choose a seller" at bounding box center [380, 8] width 56 height 11
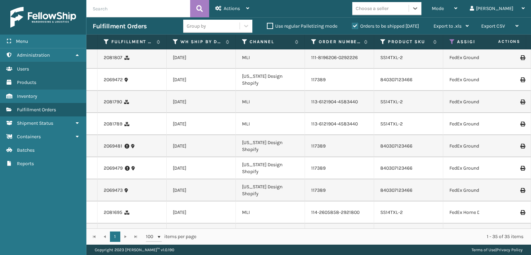
click at [388, 9] on div "Choose a seller" at bounding box center [372, 8] width 33 height 7
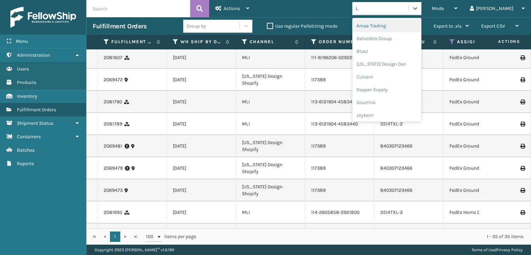
type input "LI"
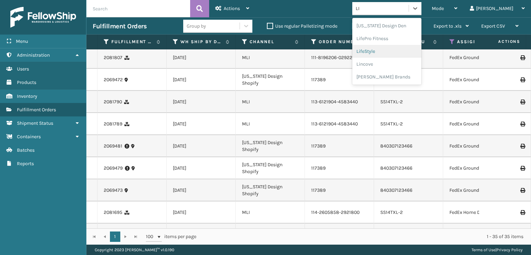
click at [391, 50] on div "LifeStyle" at bounding box center [386, 51] width 69 height 13
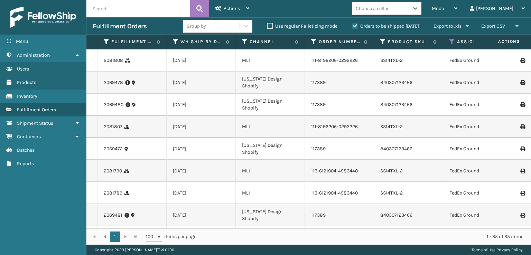
click at [388, 8] on div "Choose a seller" at bounding box center [372, 8] width 33 height 7
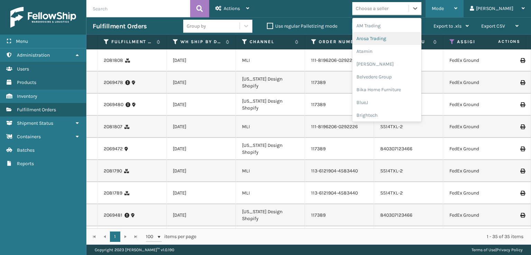
click at [457, 4] on div "Mode" at bounding box center [445, 8] width 26 height 17
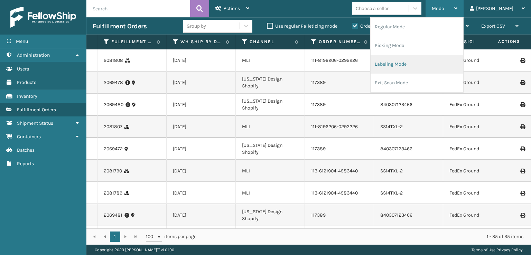
click at [413, 63] on li "Labeling Mode" at bounding box center [416, 64] width 93 height 19
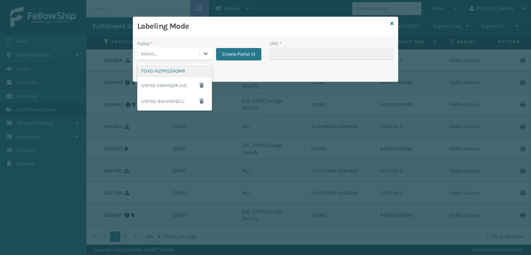
click at [181, 54] on div "Select..." at bounding box center [168, 53] width 62 height 11
click at [176, 71] on div "FDXG-NZPR5Z40MR" at bounding box center [174, 71] width 75 height 13
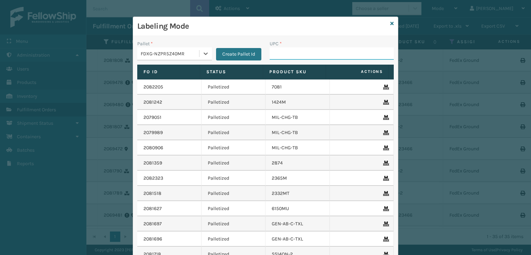
click at [289, 53] on input "UPC *" at bounding box center [331, 53] width 124 height 12
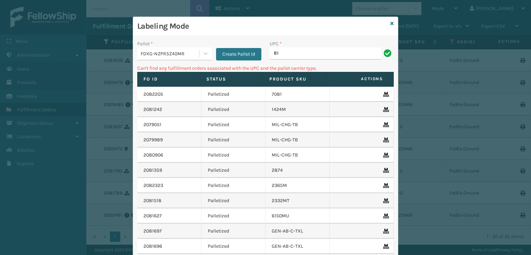
type input "8"
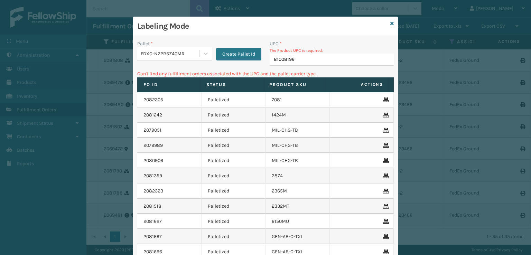
type input "810081962"
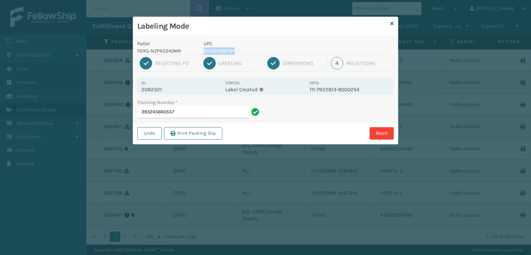
drag, startPoint x: 239, startPoint y: 48, endPoint x: 202, endPoint y: 50, distance: 37.4
click at [202, 50] on div "UPC 810081962797" at bounding box center [254, 47] width 110 height 15
copy p "810081962797"
click at [191, 114] on input "393245660557" at bounding box center [193, 112] width 112 height 12
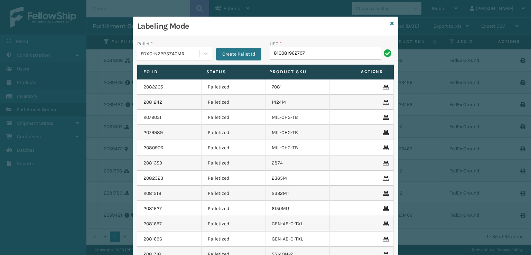
type input "810081962797"
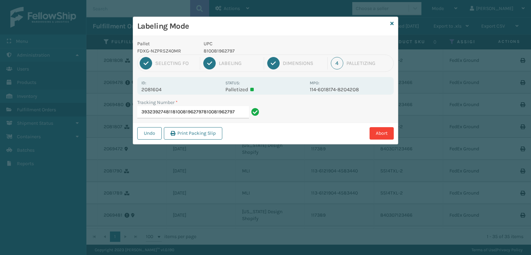
type input "393239274811810081962797810081962797810081962797"
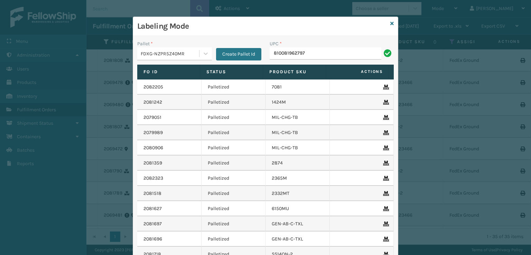
type input "810081962797"
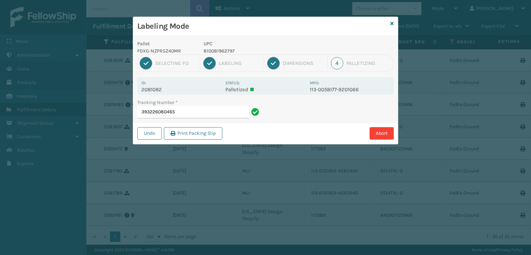
type input "393226080465810081962797"
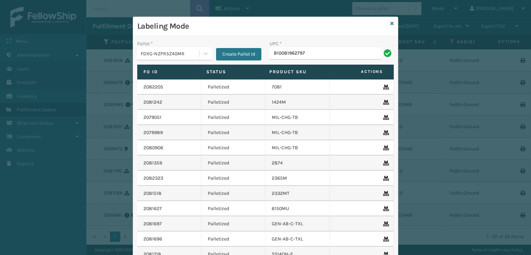
type input "810081962797"
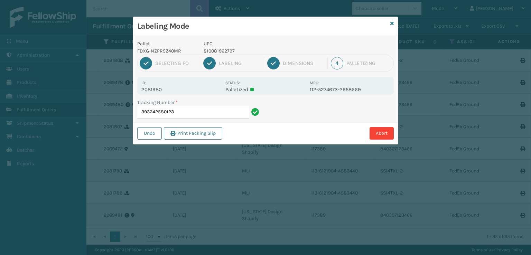
type input "393242580123810081962797"
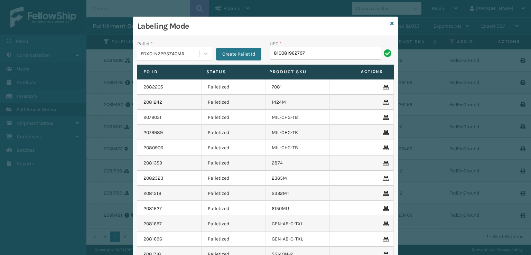
type input "810081962797"
type input "8100819"
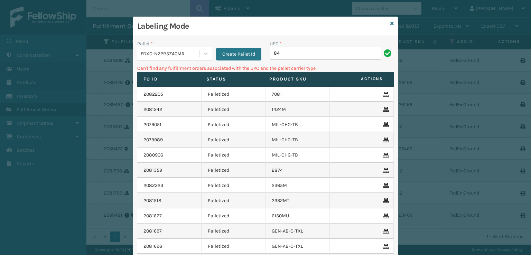
type input "8"
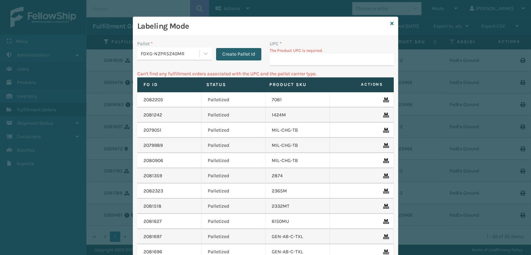
click at [233, 55] on button "Create Pallet Id" at bounding box center [238, 54] width 45 height 12
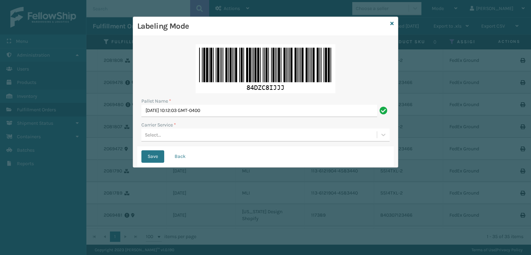
click at [198, 136] on div "Select..." at bounding box center [258, 134] width 235 height 11
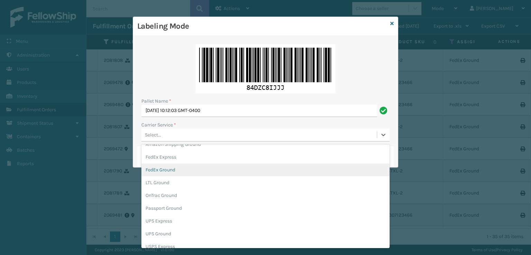
scroll to position [40, 0]
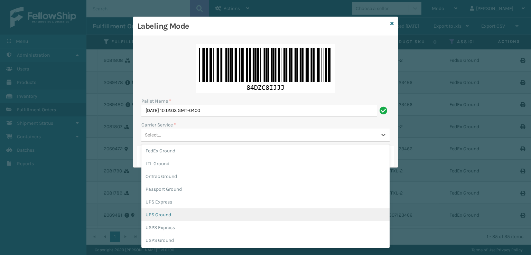
click at [159, 215] on div "UPS Ground" at bounding box center [265, 214] width 248 height 13
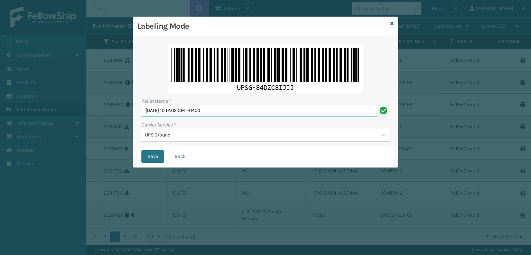
drag, startPoint x: 249, startPoint y: 108, endPoint x: 102, endPoint y: 104, distance: 146.5
click at [102, 104] on div "Labeling Mode Pallet Name * [DATE] 10:12:03 GMT-0400 Carrier Service * UPS Grou…" at bounding box center [265, 127] width 531 height 255
type input "UPST8705620"
click at [141, 150] on button "Save" at bounding box center [152, 156] width 23 height 12
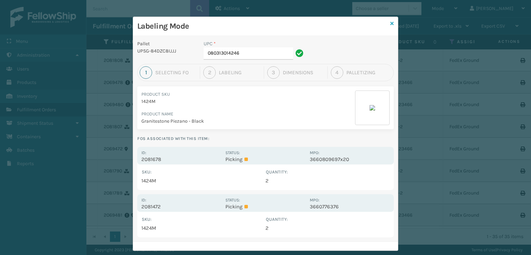
click at [391, 22] on icon at bounding box center [391, 23] width 3 height 5
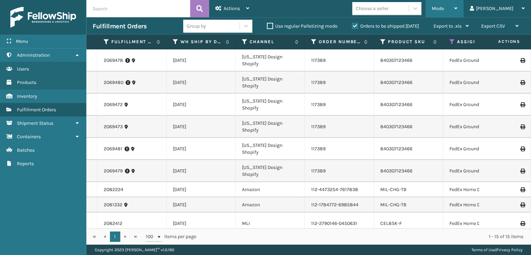
click at [444, 10] on span "Mode" at bounding box center [438, 9] width 12 height 6
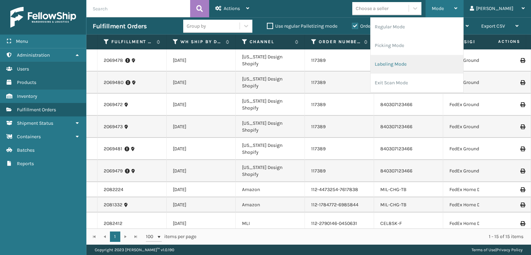
click at [412, 66] on li "Labeling Mode" at bounding box center [416, 64] width 93 height 19
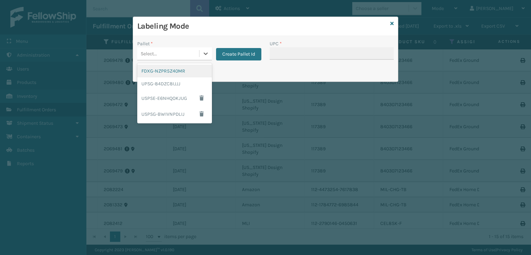
drag, startPoint x: 187, startPoint y: 53, endPoint x: 184, endPoint y: 63, distance: 10.7
click at [187, 54] on div "Select..." at bounding box center [168, 53] width 62 height 11
click at [163, 86] on div "UPSG-84DZC8IJJJ" at bounding box center [174, 83] width 75 height 13
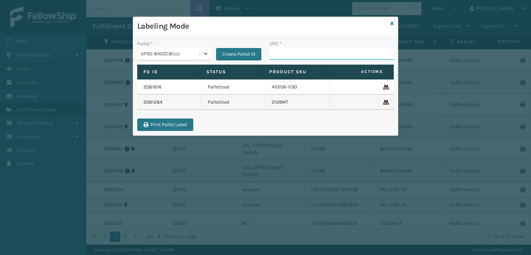
click at [288, 53] on input "UPC *" at bounding box center [331, 53] width 124 height 12
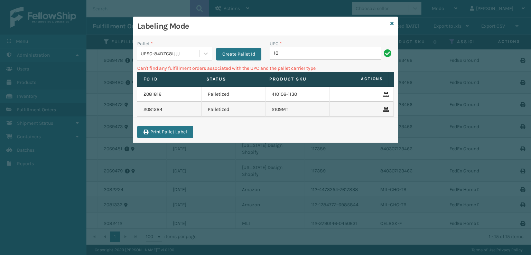
type input "1"
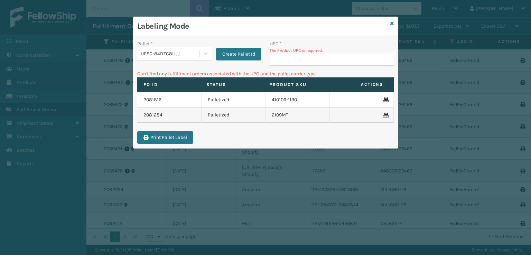
click at [312, 63] on input "UPC *" at bounding box center [331, 60] width 124 height 12
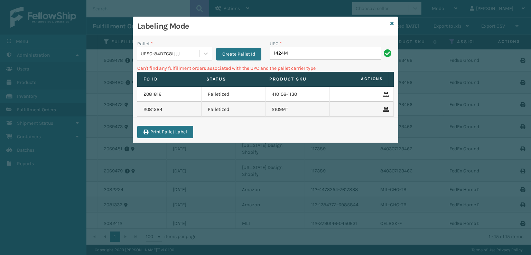
type input "1424M"
type input "1"
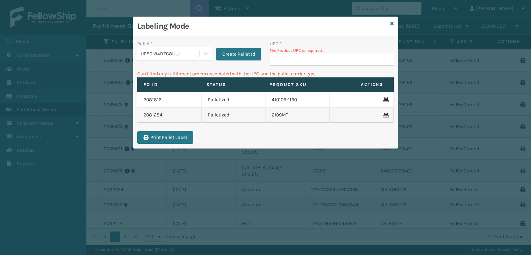
click at [394, 22] on div "Labeling Mode" at bounding box center [265, 26] width 265 height 19
click at [391, 22] on icon at bounding box center [391, 23] width 3 height 5
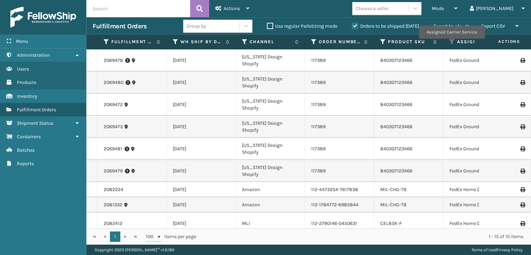
click at [451, 43] on icon at bounding box center [452, 42] width 6 height 6
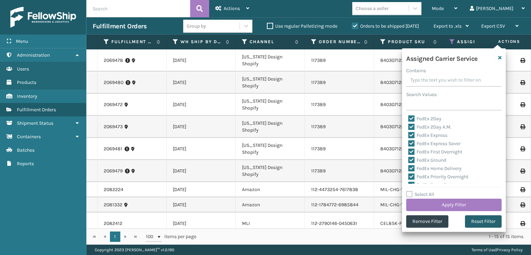
click at [479, 220] on button "Reset Filter" at bounding box center [483, 221] width 37 height 12
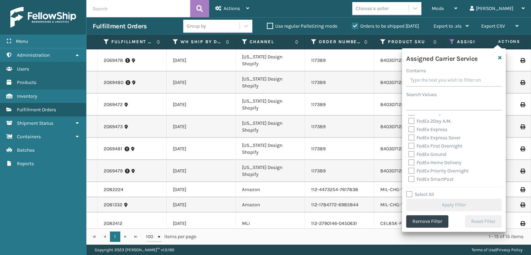
scroll to position [104, 0]
click at [411, 147] on label "UPS 2nd Day Air" at bounding box center [429, 148] width 42 height 6
click at [408, 147] on input "UPS 2nd Day Air" at bounding box center [408, 146] width 0 height 4
checkbox input "true"
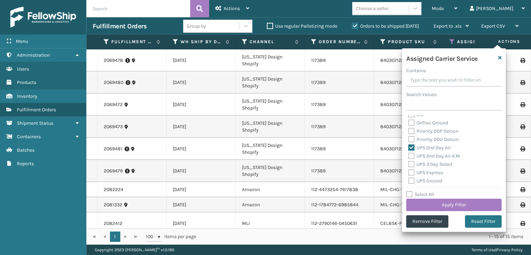
click at [411, 157] on label "UPS 2nd Day Air A.M." at bounding box center [434, 156] width 53 height 6
click at [408, 157] on input "UPS 2nd Day Air A.M." at bounding box center [408, 154] width 0 height 4
checkbox input "true"
click at [411, 162] on label "UPS 3 Day Select" at bounding box center [430, 164] width 44 height 6
click at [408, 162] on input "UPS 3 Day Select" at bounding box center [408, 162] width 0 height 4
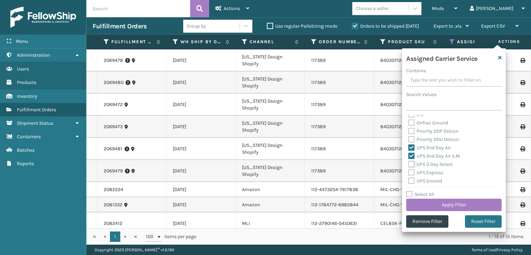
checkbox input "true"
click at [412, 173] on label "UPS Express" at bounding box center [425, 173] width 35 height 6
click at [408, 173] on input "UPS Express" at bounding box center [408, 171] width 0 height 4
checkbox input "true"
click at [411, 181] on label "UPS Ground" at bounding box center [425, 181] width 34 height 6
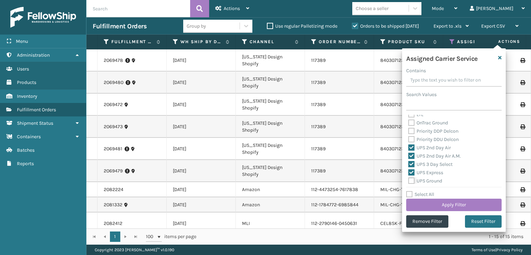
click at [408, 181] on input "UPS Ground" at bounding box center [408, 179] width 0 height 4
checkbox input "true"
click at [410, 169] on label "UPS Next Day Air Saver" at bounding box center [436, 171] width 57 height 6
click at [408, 169] on input "UPS Next Day Air Saver" at bounding box center [408, 169] width 0 height 4
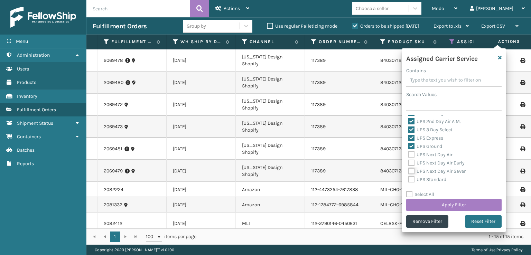
checkbox input "true"
click at [413, 163] on label "UPS Next Day Air Early" at bounding box center [436, 163] width 56 height 6
click at [408, 163] on input "UPS Next Day Air Early" at bounding box center [408, 161] width 0 height 4
checkbox input "true"
click at [413, 155] on label "UPS Next Day Air" at bounding box center [430, 155] width 44 height 6
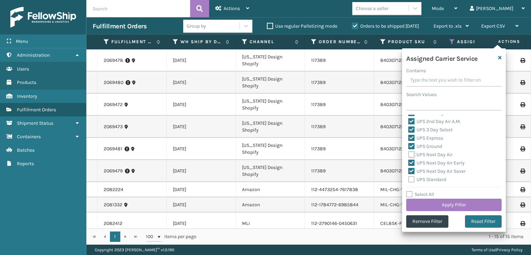
click at [408, 155] on input "UPS Next Day Air" at bounding box center [408, 153] width 0 height 4
checkbox input "true"
click at [413, 180] on label "UPS Standard" at bounding box center [427, 180] width 38 height 6
click at [408, 180] on input "UPS Standard" at bounding box center [408, 178] width 0 height 4
checkbox input "true"
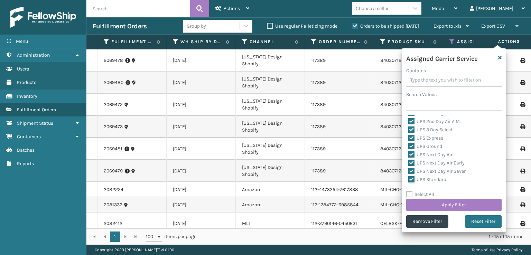
scroll to position [173, 0]
click at [410, 154] on label "UPS SurePost 1LB or Greater" at bounding box center [442, 153] width 68 height 6
click at [408, 154] on input "UPS SurePost 1LB or Greater" at bounding box center [408, 151] width 0 height 4
checkbox input "true"
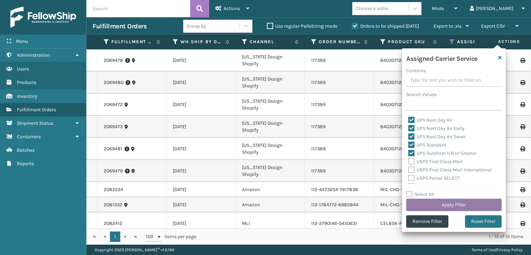
drag, startPoint x: 437, startPoint y: 206, endPoint x: 441, endPoint y: 206, distance: 3.9
click at [441, 206] on button "Apply Filter" at bounding box center [453, 205] width 95 height 12
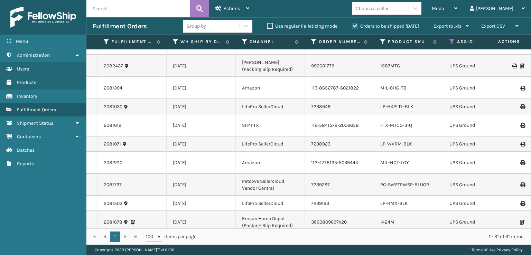
scroll to position [104, 0]
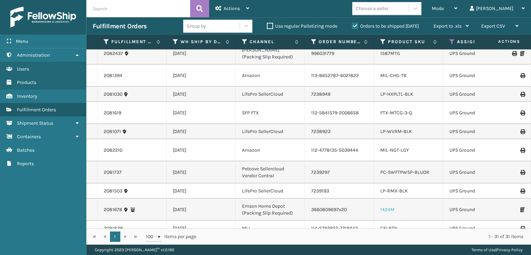
click at [392, 207] on link "1424M" at bounding box center [387, 210] width 14 height 6
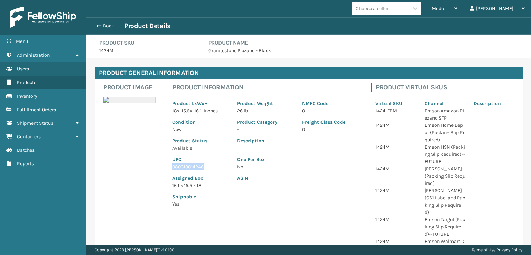
drag, startPoint x: 203, startPoint y: 168, endPoint x: 171, endPoint y: 170, distance: 31.8
click at [171, 170] on div "UPC 080313014246" at bounding box center [200, 161] width 65 height 19
copy p "080313014246"
click at [97, 24] on span "button" at bounding box center [98, 25] width 4 height 5
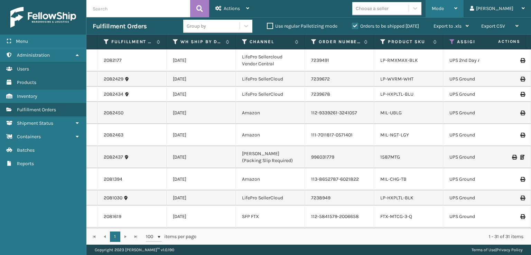
click at [444, 8] on span "Mode" at bounding box center [438, 9] width 12 height 6
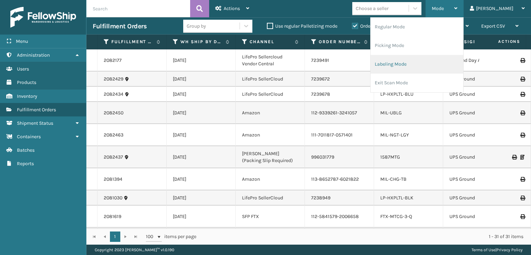
click at [412, 68] on li "Labeling Mode" at bounding box center [416, 64] width 93 height 19
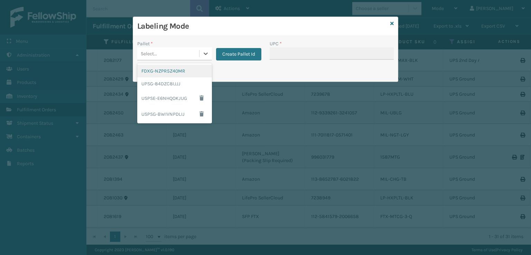
click at [191, 52] on div "Select..." at bounding box center [168, 53] width 62 height 11
click at [183, 87] on div "UPSG-84DZC8IJJJ" at bounding box center [174, 83] width 75 height 13
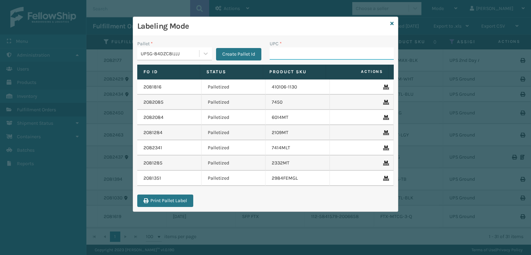
click at [299, 53] on input "UPC *" at bounding box center [331, 53] width 124 height 12
paste input "080313014246"
type input "080313014246"
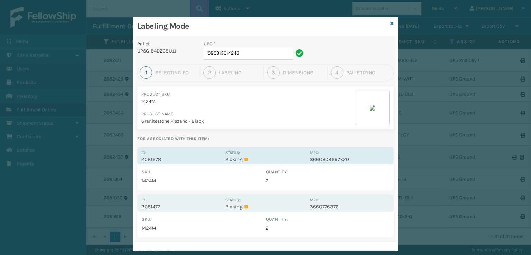
click at [232, 156] on p "Picking" at bounding box center [265, 159] width 80 height 6
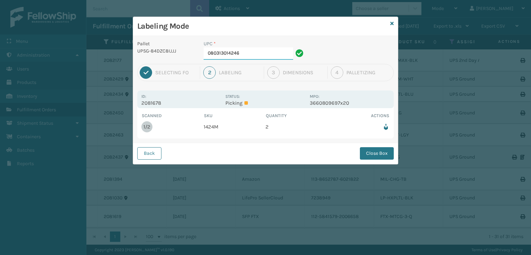
click at [251, 55] on input "080313014246" at bounding box center [247, 53] width 89 height 12
click at [379, 150] on button "Close Box" at bounding box center [377, 153] width 34 height 12
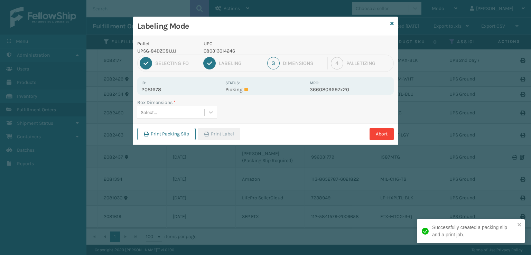
click at [177, 110] on div "Select..." at bounding box center [170, 112] width 67 height 11
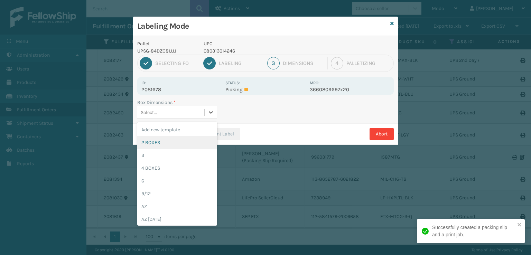
click at [151, 143] on div "2 BOXES" at bounding box center [177, 142] width 80 height 13
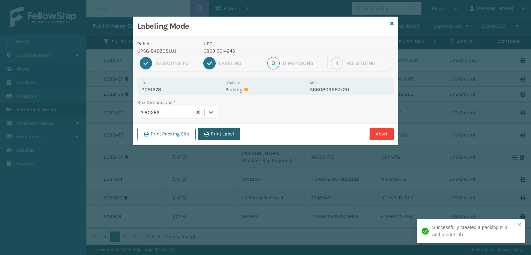
click at [230, 131] on button "Print Label" at bounding box center [219, 134] width 42 height 12
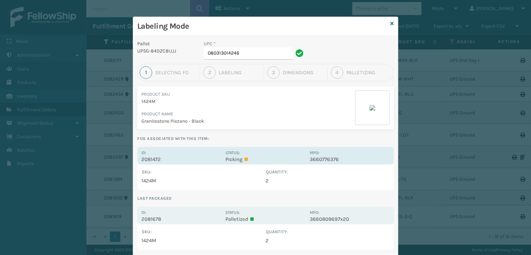
click at [215, 153] on div "Id: 2081472" at bounding box center [181, 155] width 80 height 13
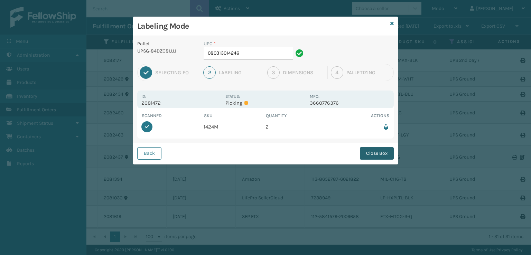
click at [370, 155] on button "Close Box" at bounding box center [377, 153] width 34 height 12
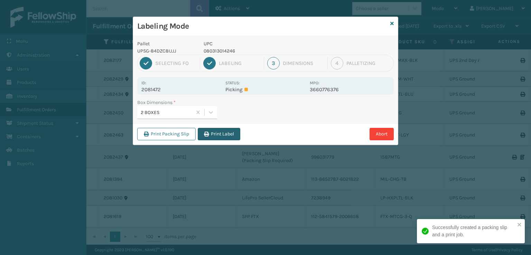
click at [214, 136] on button "Print Label" at bounding box center [219, 134] width 42 height 12
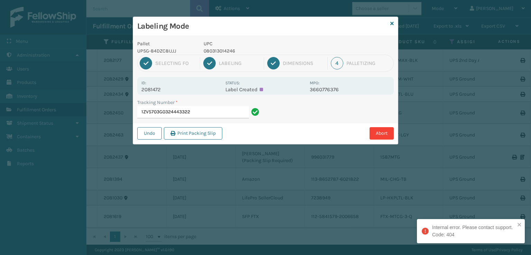
type input "1ZV5703G0324443322"
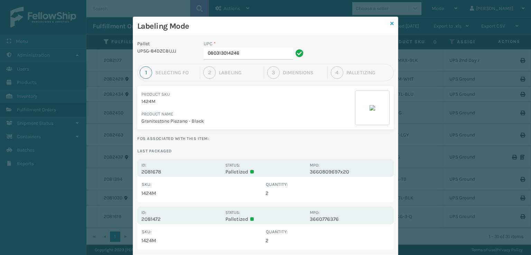
click at [390, 21] on icon at bounding box center [391, 23] width 3 height 5
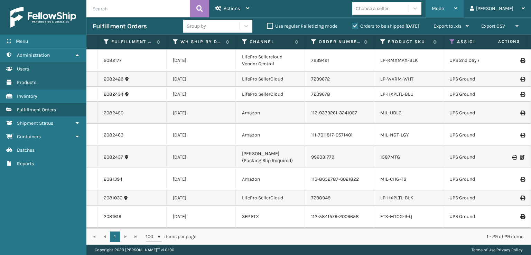
click at [444, 7] on span "Mode" at bounding box center [438, 9] width 12 height 6
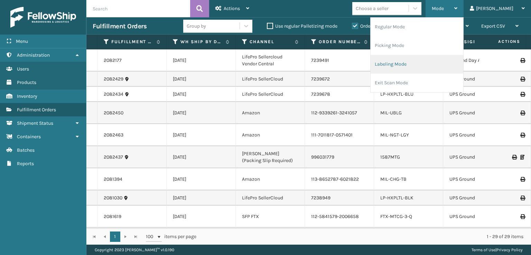
click at [405, 70] on li "Labeling Mode" at bounding box center [416, 64] width 93 height 19
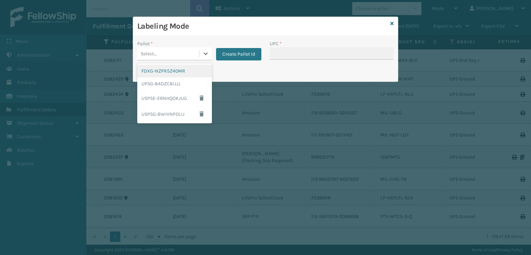
click at [187, 50] on div "Select..." at bounding box center [168, 53] width 62 height 11
click at [176, 100] on div "USPSE-E6NHQOKJUG" at bounding box center [174, 98] width 75 height 16
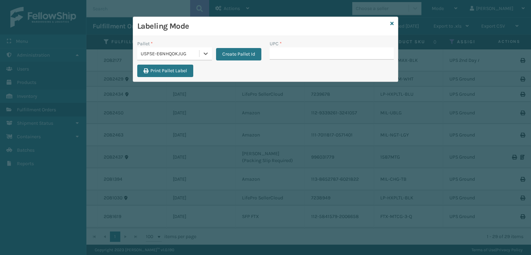
click at [176, 100] on div "Labeling Mode Pallet * option USPSE-E6NHQOKJUG, selected. 0 results available. …" at bounding box center [265, 127] width 531 height 255
click at [177, 56] on div "USPSE-E6NHQOKJUG" at bounding box center [170, 53] width 59 height 7
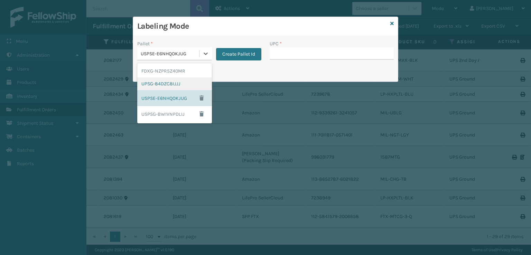
click at [170, 80] on div "UPSG-84DZC8IJJJ" at bounding box center [174, 83] width 75 height 13
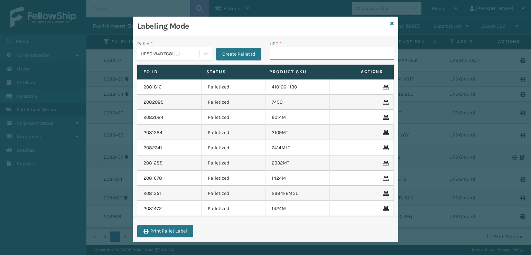
click at [276, 52] on input "UPC *" at bounding box center [331, 53] width 124 height 12
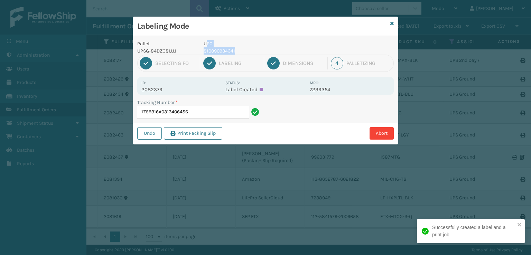
drag, startPoint x: 260, startPoint y: 47, endPoint x: 202, endPoint y: 45, distance: 57.4
click at [205, 46] on div "UPC 810090934341" at bounding box center [254, 47] width 110 height 15
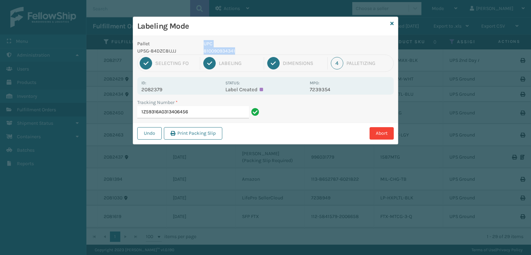
copy div "UPC 810090934341"
click at [196, 112] on input "1Z59316A0313406456" at bounding box center [193, 112] width 112 height 12
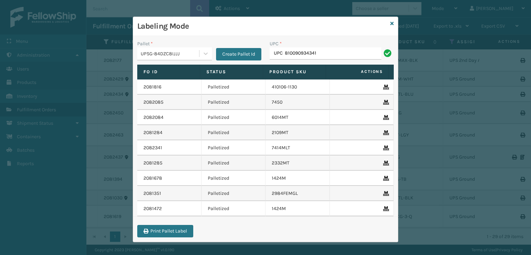
click at [282, 54] on input "UPC 810090934341" at bounding box center [325, 53] width 112 height 12
type input "810090934341"
type input "810090933450"
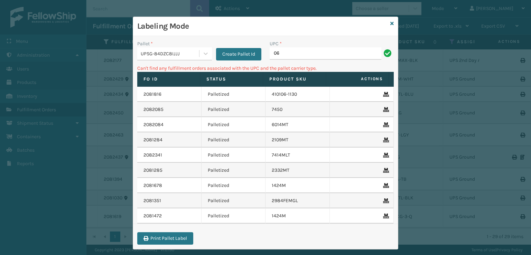
type input "0"
type input "810090933467"
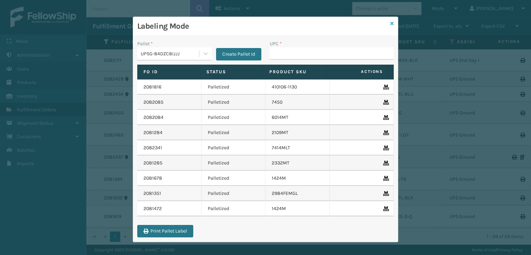
click at [390, 23] on icon at bounding box center [391, 23] width 3 height 5
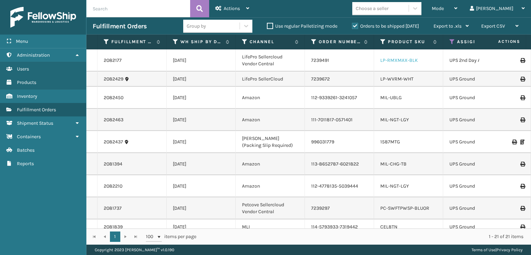
click at [408, 58] on link "LP-RMXMAX-BLK" at bounding box center [399, 60] width 38 height 6
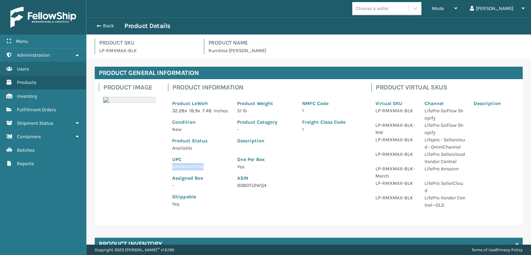
drag, startPoint x: 206, startPoint y: 174, endPoint x: 163, endPoint y: 172, distance: 42.9
click at [163, 172] on div "Product Image Product Information Product LxWxH 32.28 x 18.9 x 7.48 Inches Prod…" at bounding box center [309, 152] width 428 height 146
click at [98, 23] on span "button" at bounding box center [98, 25] width 4 height 5
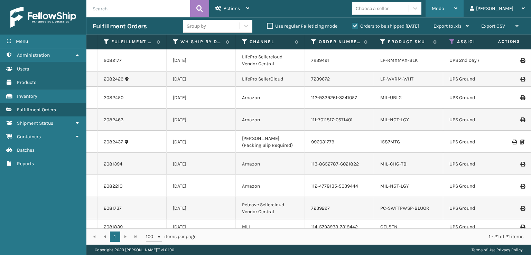
click at [458, 9] on div "Mode Regular Mode Picking Mode Labeling Mode Exit Scan Mode" at bounding box center [444, 8] width 38 height 17
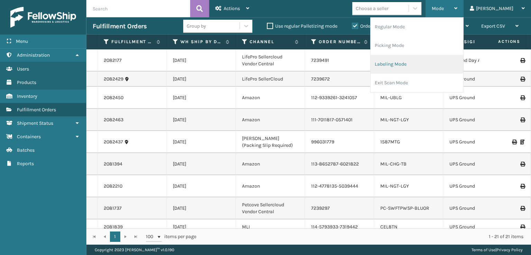
click at [411, 63] on li "Labeling Mode" at bounding box center [416, 64] width 93 height 19
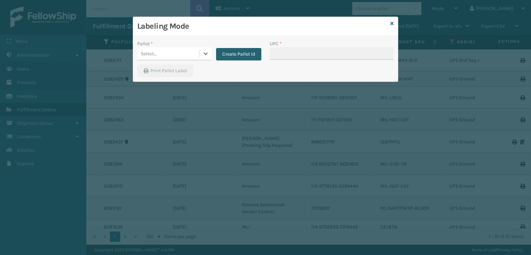
click at [243, 54] on button "Create Pallet Id" at bounding box center [238, 54] width 45 height 12
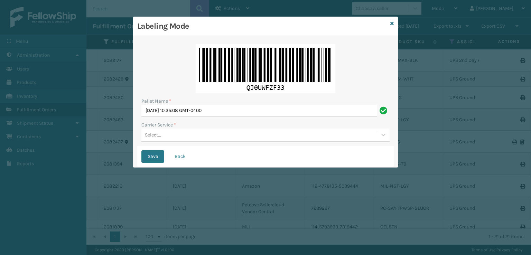
click at [180, 136] on div "Select..." at bounding box center [258, 134] width 235 height 11
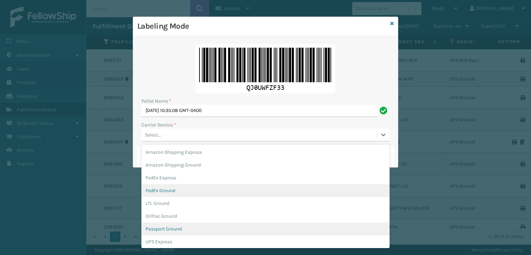
scroll to position [40, 0]
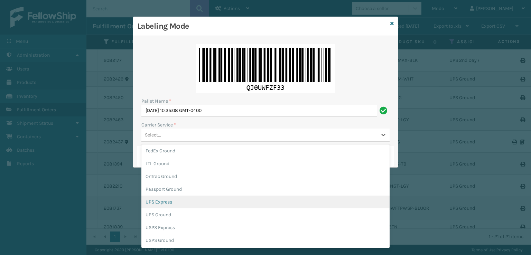
drag, startPoint x: 170, startPoint y: 202, endPoint x: 191, endPoint y: 188, distance: 26.0
click at [170, 201] on div "UPS Express" at bounding box center [265, 202] width 248 height 13
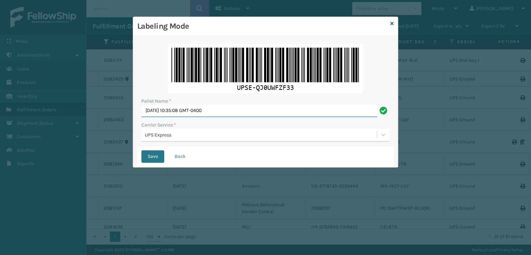
drag, startPoint x: 265, startPoint y: 106, endPoint x: 24, endPoint y: 123, distance: 242.1
click at [24, 123] on div "Labeling Mode Pallet Name * [DATE] 10:35:08 GMT-0400 Carrier Service * UPS Expr…" at bounding box center [265, 127] width 531 height 255
type input "EXPRESS"
click at [141, 150] on button "Save" at bounding box center [152, 156] width 23 height 12
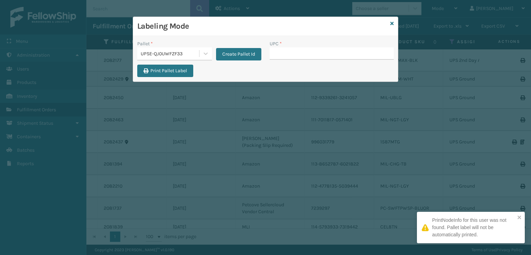
click at [276, 56] on input "UPC *" at bounding box center [331, 53] width 124 height 12
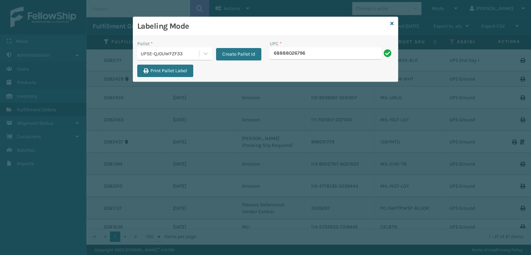
type input "68888026796"
click at [307, 48] on input "UPC *" at bounding box center [331, 53] width 124 height 12
click at [389, 21] on div "Labeling Mode" at bounding box center [265, 26] width 265 height 19
click at [394, 24] on div "Labeling Mode" at bounding box center [265, 26] width 265 height 19
click at [391, 23] on icon at bounding box center [391, 23] width 3 height 5
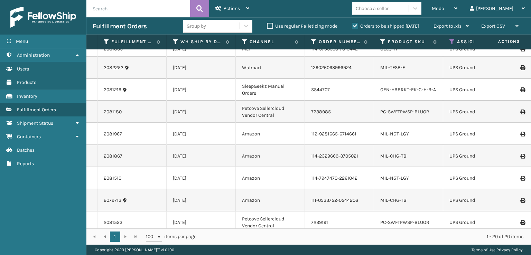
scroll to position [178, 0]
click at [401, 241] on li "LP-RMXMAX-BLK" at bounding box center [399, 244] width 38 height 7
click at [400, 241] on link "LP-RMXMAX-BLK" at bounding box center [399, 244] width 38 height 6
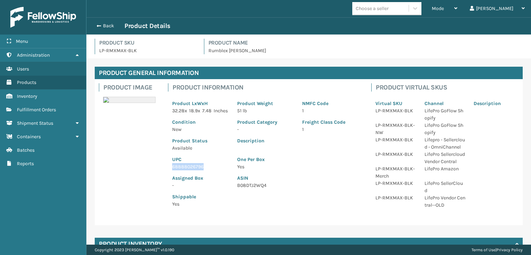
drag, startPoint x: 210, startPoint y: 173, endPoint x: 167, endPoint y: 173, distance: 43.2
click at [167, 174] on div "Product Information Product LxWxH 32.28 x 18.9 x 7.48 Inches Product Weight 51 …" at bounding box center [265, 147] width 203 height 137
click at [96, 24] on span "button" at bounding box center [98, 25] width 4 height 5
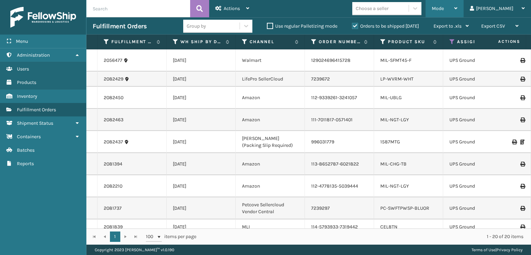
click at [444, 7] on span "Mode" at bounding box center [438, 9] width 12 height 6
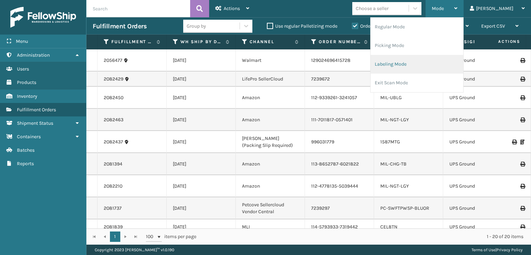
click at [413, 63] on li "Labeling Mode" at bounding box center [416, 64] width 93 height 19
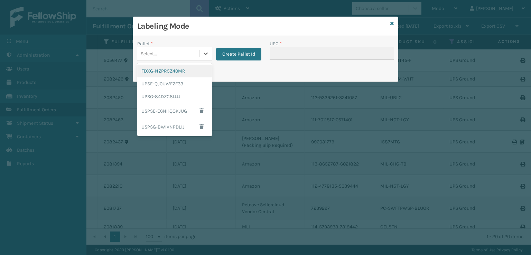
click at [181, 51] on div "Select..." at bounding box center [168, 53] width 62 height 11
drag, startPoint x: 165, startPoint y: 97, endPoint x: 178, endPoint y: 93, distance: 13.7
click at [178, 93] on div "UPSG-84DZC8IJJJ" at bounding box center [174, 96] width 75 height 13
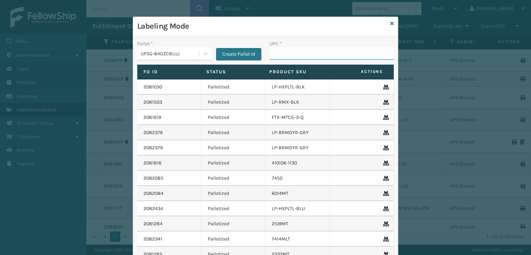
click at [292, 57] on input "UPC *" at bounding box center [331, 53] width 124 height 12
paste input "68888026796"
type input "68888026796"
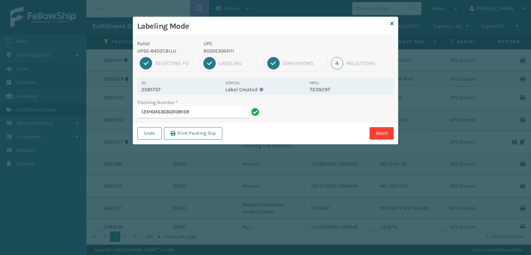
drag, startPoint x: 199, startPoint y: 106, endPoint x: 210, endPoint y: 107, distance: 10.5
click at [202, 112] on input "1ZXH04530303109159" at bounding box center [193, 112] width 112 height 12
drag, startPoint x: 244, startPoint y: 52, endPoint x: 203, endPoint y: 49, distance: 41.2
click at [203, 49] on div "UPC 850053064111" at bounding box center [254, 47] width 110 height 15
click at [194, 112] on input "1ZXH04530303109159" at bounding box center [193, 112] width 112 height 12
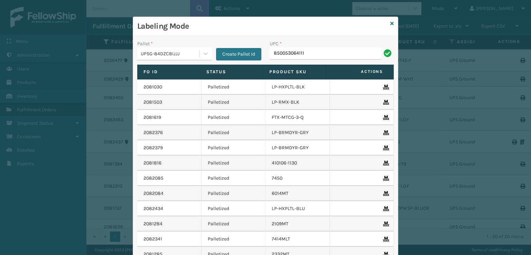
type input "850053064111"
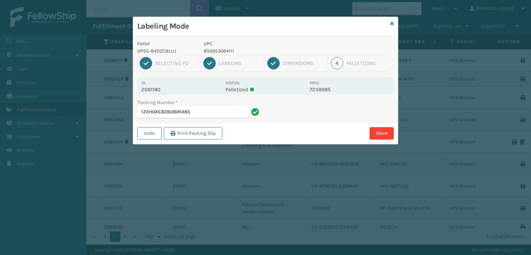
type input "1ZXH04530303691485850053064111"
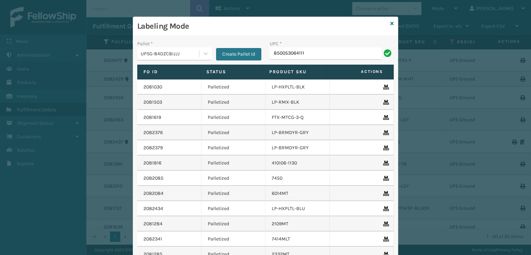
type input "850053064111"
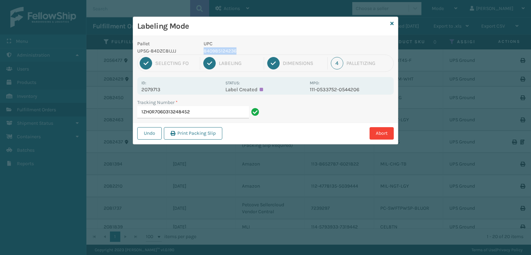
drag, startPoint x: 248, startPoint y: 46, endPoint x: 245, endPoint y: 50, distance: 5.2
click at [245, 50] on div "UPC 840985124236" at bounding box center [254, 47] width 110 height 15
click at [221, 111] on input "1ZH0R7060313248452" at bounding box center [193, 112] width 112 height 12
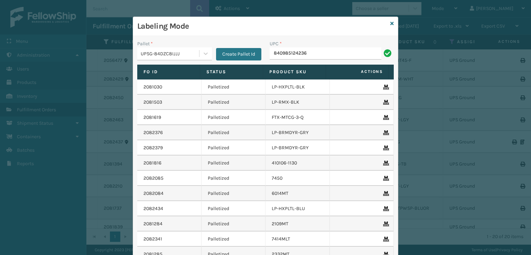
type input "840985124236"
click at [390, 24] on icon at bounding box center [391, 23] width 3 height 5
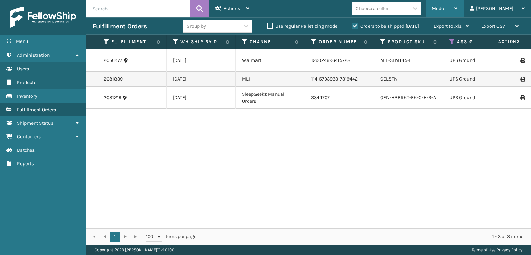
click at [457, 8] on div "Mode" at bounding box center [445, 8] width 26 height 17
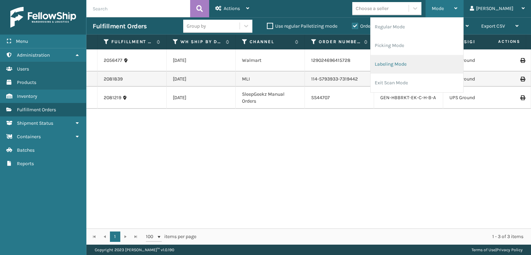
click at [419, 68] on li "Labeling Mode" at bounding box center [416, 64] width 93 height 19
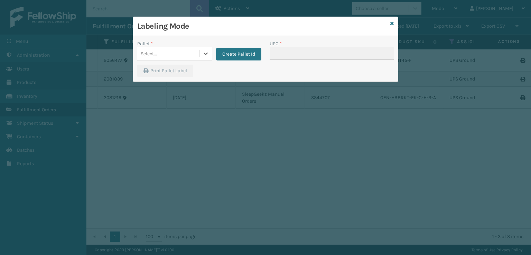
click at [183, 55] on div "Select..." at bounding box center [168, 53] width 62 height 11
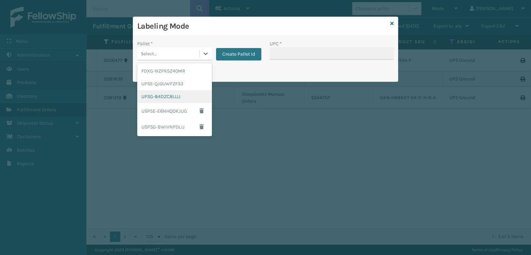
click at [164, 99] on div "UPSG-84DZC8IJJJ" at bounding box center [174, 96] width 75 height 13
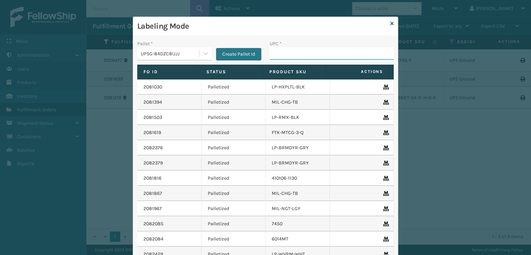
click at [299, 55] on input "UPC *" at bounding box center [331, 53] width 124 height 12
drag, startPoint x: 419, startPoint y: 161, endPoint x: 427, endPoint y: 155, distance: 9.7
click at [420, 160] on div "Labeling Mode Pallet * UPSG-84DZC8IJJJ Create Pallet Id UPC * Fo Id Status Prod…" at bounding box center [265, 127] width 531 height 255
click at [393, 24] on div "Labeling Mode" at bounding box center [265, 26] width 265 height 19
click at [390, 23] on icon at bounding box center [391, 23] width 3 height 5
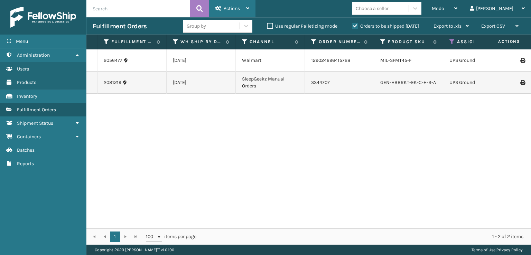
click at [226, 9] on span "Actions" at bounding box center [232, 9] width 16 height 6
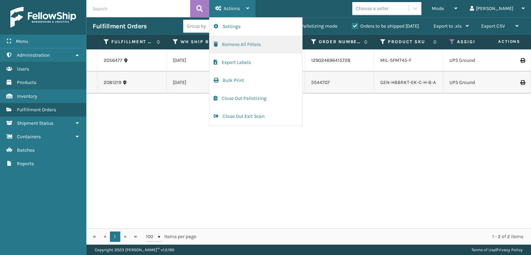
click at [230, 41] on button "Remove All Filters" at bounding box center [255, 45] width 93 height 18
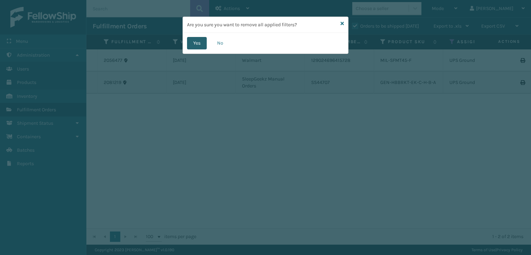
click at [188, 40] on button "Yes" at bounding box center [197, 43] width 20 height 12
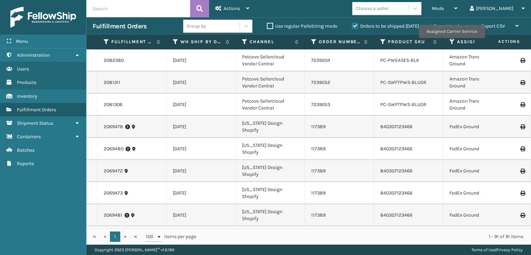
click at [451, 43] on icon at bounding box center [452, 42] width 6 height 6
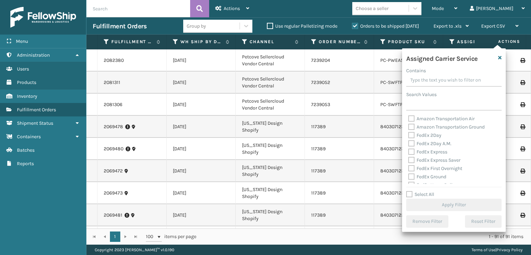
click at [410, 135] on label "FedEx 2Day" at bounding box center [424, 135] width 33 height 6
click at [408, 135] on input "FedEx 2Day" at bounding box center [408, 133] width 0 height 4
checkbox input "true"
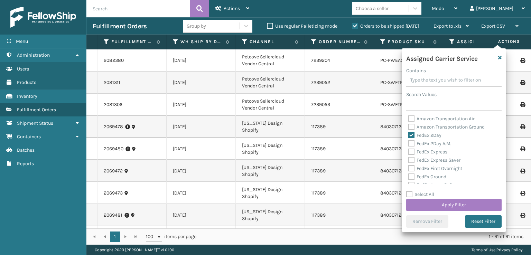
click at [415, 143] on label "FedEx 2Day A.M." at bounding box center [429, 144] width 43 height 6
click at [408, 143] on input "FedEx 2Day A.M." at bounding box center [408, 142] width 0 height 4
checkbox input "true"
click at [411, 152] on label "FedEx Express" at bounding box center [427, 152] width 39 height 6
click at [408, 152] on input "FedEx Express" at bounding box center [408, 150] width 0 height 4
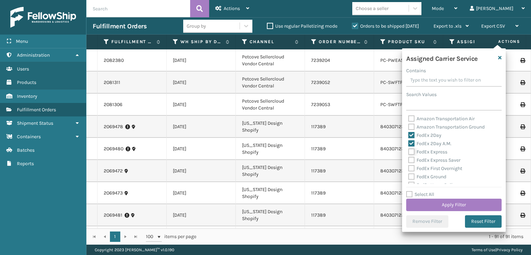
checkbox input "true"
click at [411, 158] on label "FedEx Express Saver" at bounding box center [434, 160] width 52 height 6
click at [408, 158] on input "FedEx Express Saver" at bounding box center [408, 158] width 0 height 4
checkbox input "true"
click at [410, 167] on label "FedEx First Overnight" at bounding box center [435, 168] width 54 height 6
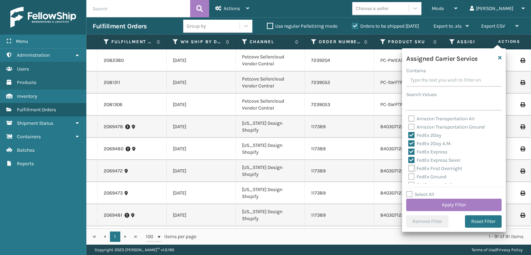
click at [408, 167] on input "FedEx First Overnight" at bounding box center [408, 166] width 0 height 4
checkbox input "true"
click at [410, 178] on label "FedEx Ground" at bounding box center [427, 177] width 38 height 6
click at [408, 177] on input "FedEx Ground" at bounding box center [408, 175] width 0 height 4
checkbox input "true"
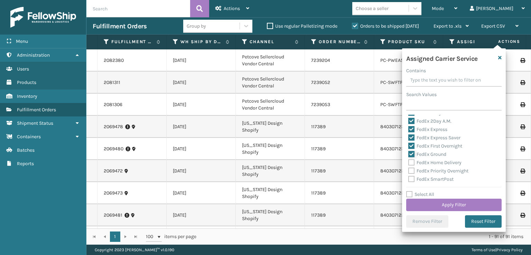
scroll to position [35, 0]
click at [409, 151] on label "FedEx Home Delivery" at bounding box center [434, 151] width 53 height 6
click at [408, 151] on input "FedEx Home Delivery" at bounding box center [408, 148] width 0 height 4
checkbox input "true"
click at [409, 157] on label "FedEx Priority Overnight" at bounding box center [438, 159] width 60 height 6
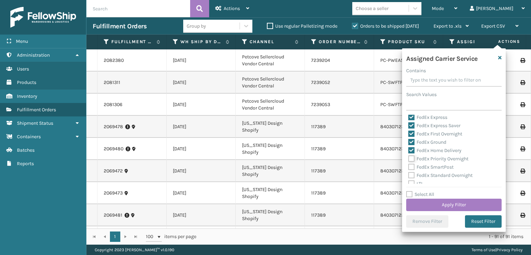
click at [408, 157] on input "FedEx Priority Overnight" at bounding box center [408, 157] width 0 height 4
checkbox input "true"
click at [411, 167] on label "FedEx SmartPost" at bounding box center [430, 167] width 45 height 6
click at [408, 167] on input "FedEx SmartPost" at bounding box center [408, 165] width 0 height 4
checkbox input "true"
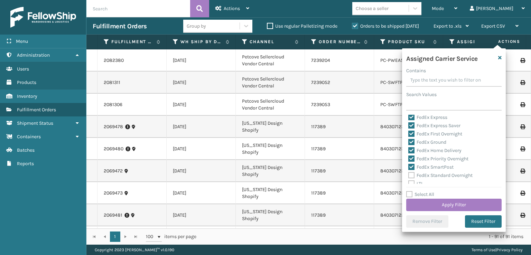
click at [411, 173] on label "FedEx Standard Overnight" at bounding box center [440, 175] width 64 height 6
click at [408, 173] on input "FedEx Standard Overnight" at bounding box center [408, 173] width 0 height 4
checkbox input "true"
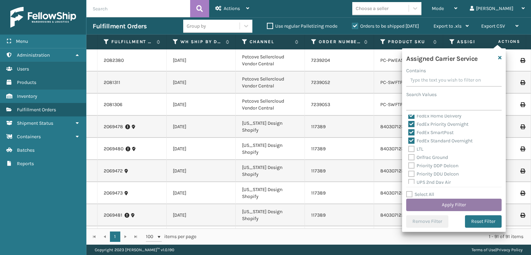
click at [439, 202] on button "Apply Filter" at bounding box center [453, 205] width 95 height 12
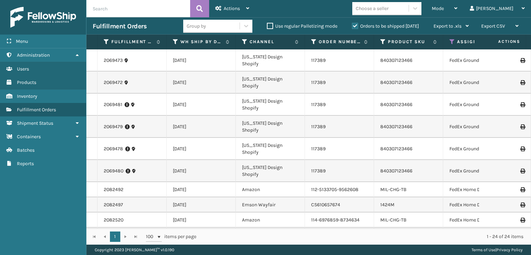
click at [497, 42] on span "Actions" at bounding box center [500, 41] width 48 height 11
click at [272, 182] on td "[US_STATE] Design Shopify" at bounding box center [270, 171] width 69 height 22
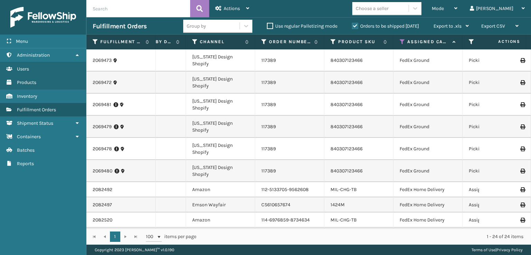
scroll to position [0, 55]
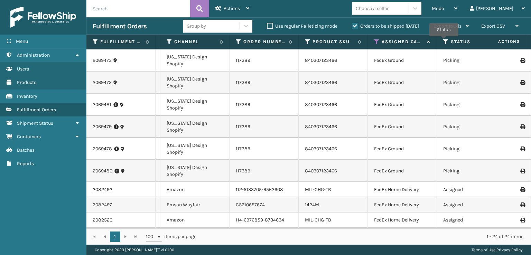
click at [444, 41] on icon at bounding box center [446, 42] width 6 height 6
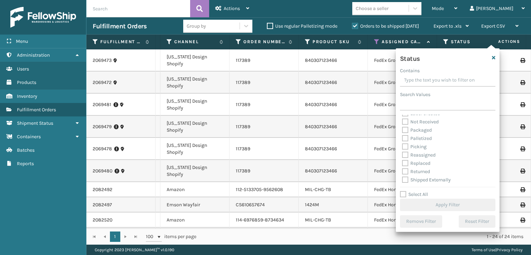
scroll to position [39, 0]
click at [410, 145] on label "Picking" at bounding box center [414, 146] width 25 height 6
click at [402, 145] on input "Picking" at bounding box center [402, 144] width 0 height 4
checkbox input "true"
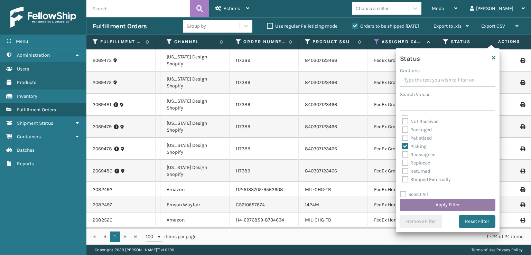
click at [432, 201] on button "Apply Filter" at bounding box center [447, 205] width 95 height 12
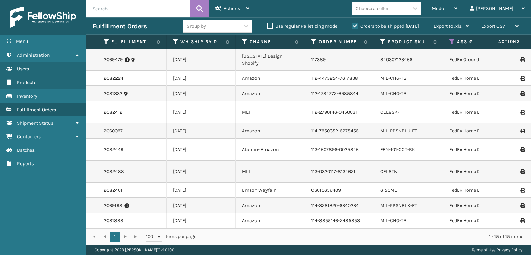
scroll to position [171, 0]
click at [450, 40] on icon at bounding box center [452, 42] width 6 height 6
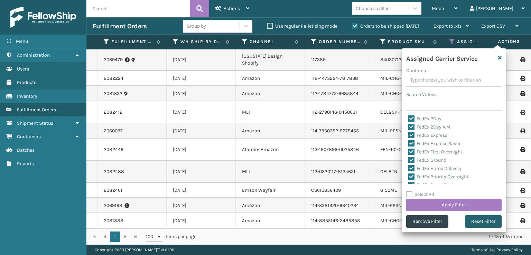
click at [480, 225] on button "Reset Filter" at bounding box center [483, 221] width 37 height 12
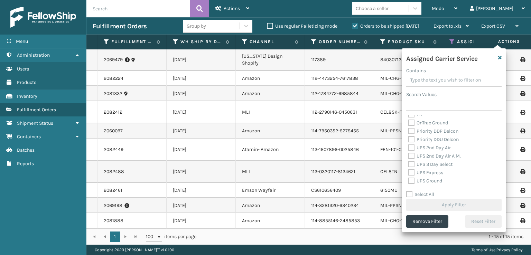
scroll to position [104, 0]
click at [411, 146] on label "UPS 2nd Day Air" at bounding box center [429, 148] width 42 height 6
click at [408, 146] on input "UPS 2nd Day Air" at bounding box center [408, 146] width 0 height 4
checkbox input "true"
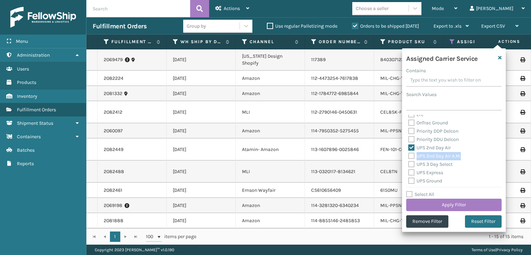
drag, startPoint x: 411, startPoint y: 153, endPoint x: 413, endPoint y: 161, distance: 7.8
click at [411, 154] on label "UPS 2nd Day Air A.M." at bounding box center [434, 156] width 53 height 6
click at [412, 167] on label "UPS 3 Day Select" at bounding box center [430, 164] width 44 height 6
click at [408, 165] on input "UPS 3 Day Select" at bounding box center [408, 162] width 0 height 4
checkbox input "true"
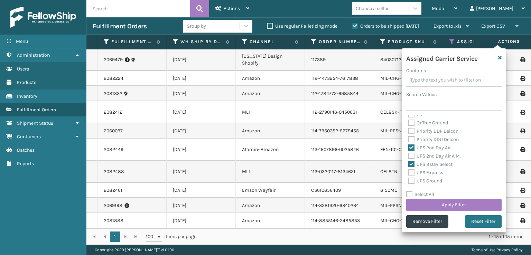
click at [413, 158] on label "UPS 2nd Day Air A.M." at bounding box center [434, 156] width 53 height 6
click at [408, 157] on input "UPS 2nd Day Air A.M." at bounding box center [408, 154] width 0 height 4
checkbox input "true"
click at [412, 177] on div "UPS Ground" at bounding box center [453, 181] width 91 height 8
click at [412, 172] on label "UPS Express" at bounding box center [425, 173] width 35 height 6
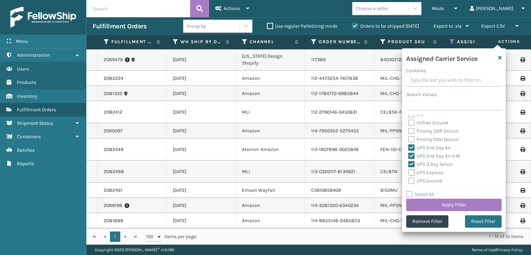
click at [408, 172] on input "UPS Express" at bounding box center [408, 171] width 0 height 4
checkbox input "true"
click at [410, 154] on label "UPS Next Day Air" at bounding box center [430, 155] width 44 height 6
click at [408, 154] on input "UPS Next Day Air" at bounding box center [408, 153] width 0 height 4
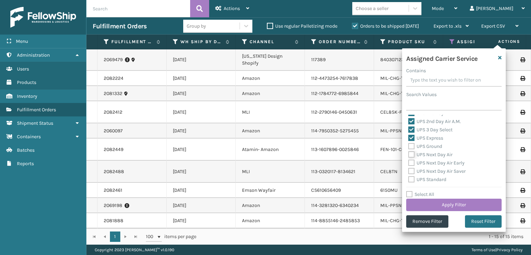
checkbox input "true"
click at [411, 149] on label "UPS Ground" at bounding box center [425, 146] width 34 height 6
click at [408, 147] on input "UPS Ground" at bounding box center [408, 144] width 0 height 4
checkbox input "true"
click at [412, 161] on label "UPS Next Day Air Early" at bounding box center [436, 163] width 56 height 6
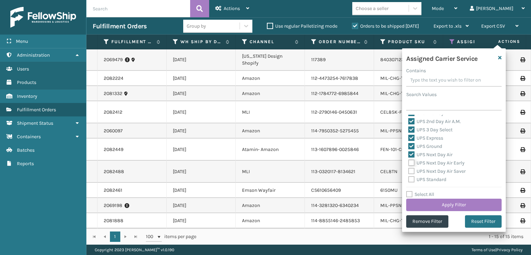
click at [408, 161] on input "UPS Next Day Air Early" at bounding box center [408, 161] width 0 height 4
checkbox input "true"
click at [412, 172] on label "UPS Next Day Air Saver" at bounding box center [436, 171] width 57 height 6
click at [408, 172] on input "UPS Next Day Air Saver" at bounding box center [408, 169] width 0 height 4
checkbox input "true"
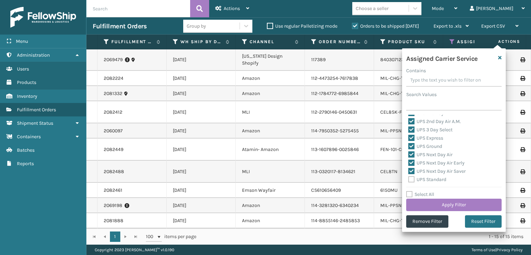
click at [412, 177] on label "UPS Standard" at bounding box center [427, 180] width 38 height 6
click at [413, 145] on label "UPS Standard" at bounding box center [427, 145] width 38 height 6
click at [408, 145] on input "UPS Standard" at bounding box center [408, 143] width 0 height 4
checkbox input "true"
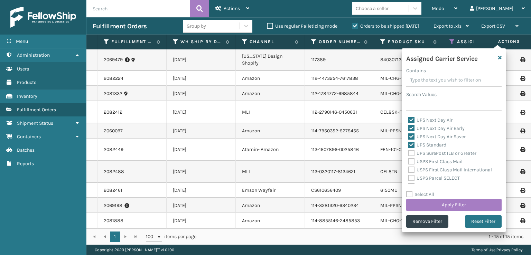
click at [413, 151] on label "UPS SurePost 1LB or Greater" at bounding box center [442, 153] width 68 height 6
click at [408, 151] on input "UPS SurePost 1LB or Greater" at bounding box center [408, 151] width 0 height 4
checkbox input "true"
click at [437, 206] on button "Apply Filter" at bounding box center [453, 205] width 95 height 12
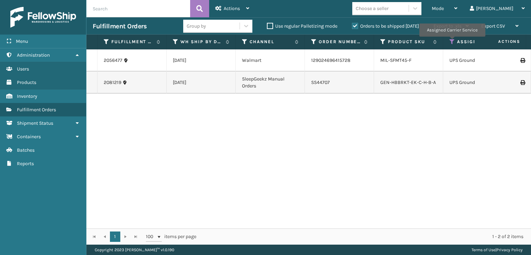
click at [452, 41] on icon at bounding box center [452, 42] width 6 height 6
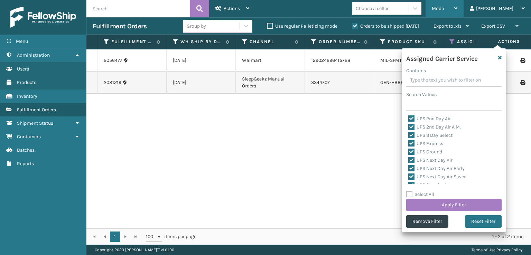
drag, startPoint x: 471, startPoint y: 8, endPoint x: 463, endPoint y: 13, distance: 9.8
click at [444, 9] on span "Mode" at bounding box center [438, 9] width 12 height 6
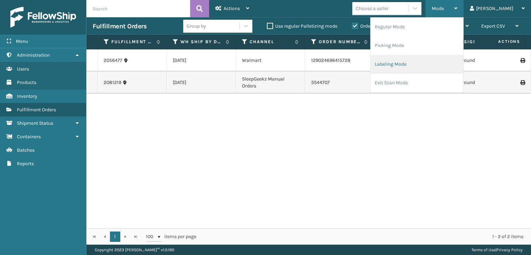
click at [416, 65] on li "Labeling Mode" at bounding box center [416, 64] width 93 height 19
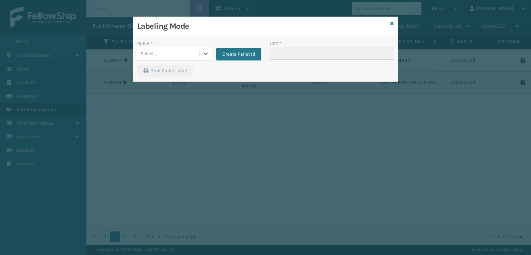
click at [178, 56] on div "Select..." at bounding box center [168, 53] width 62 height 11
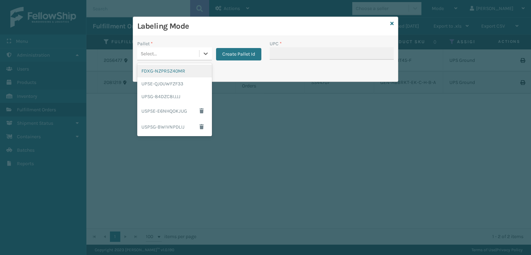
click at [159, 74] on div "FDXG-NZPR5Z40MR" at bounding box center [174, 71] width 75 height 13
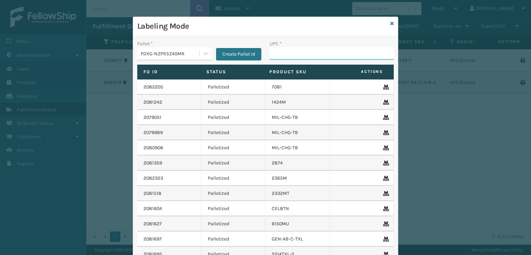
click at [278, 54] on input "UPC *" at bounding box center [331, 53] width 124 height 12
click at [390, 22] on icon at bounding box center [391, 23] width 3 height 5
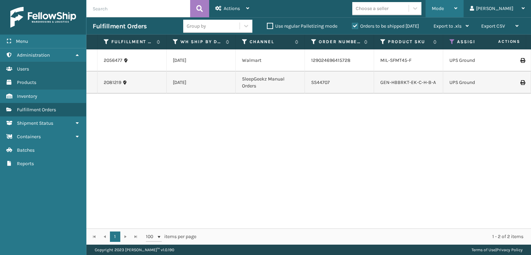
click at [457, 3] on div "Mode" at bounding box center [445, 8] width 26 height 17
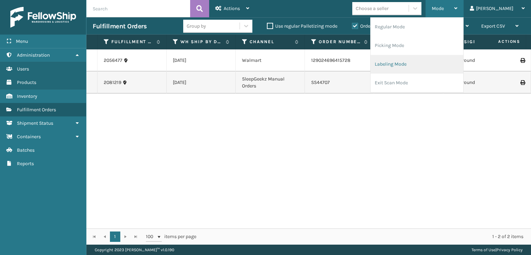
click at [430, 70] on li "Labeling Mode" at bounding box center [416, 64] width 93 height 19
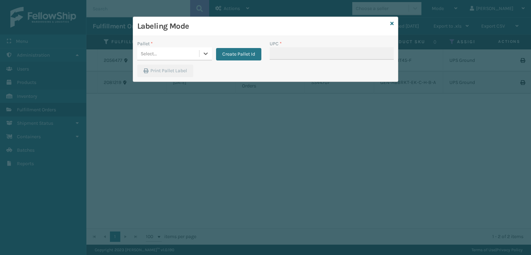
click at [168, 53] on div "Select..." at bounding box center [168, 53] width 62 height 11
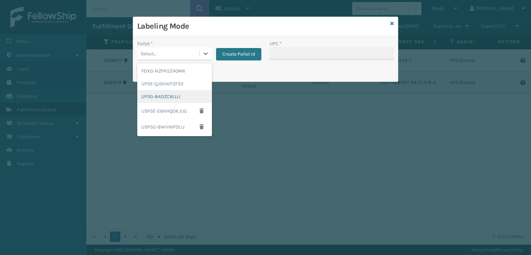
click at [172, 100] on div "UPSG-84DZC8IJJJ" at bounding box center [174, 96] width 75 height 13
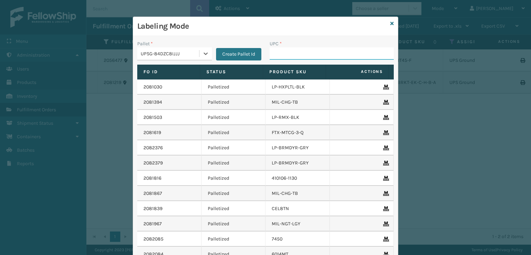
click at [296, 53] on input "UPC *" at bounding box center [331, 53] width 124 height 12
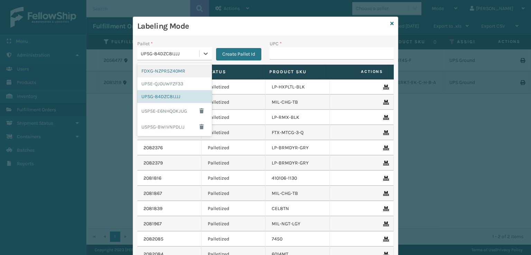
click at [178, 52] on div "UPSG-84DZC8IJJJ" at bounding box center [170, 53] width 59 height 7
click at [167, 68] on div "FDXG-NZPR5Z40MR" at bounding box center [174, 71] width 75 height 13
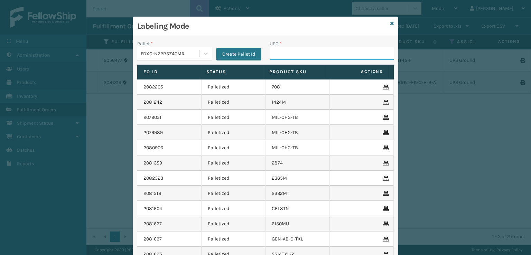
click at [288, 58] on input "UPC *" at bounding box center [331, 53] width 124 height 12
type input "810081962797"
click at [390, 24] on icon at bounding box center [391, 23] width 3 height 5
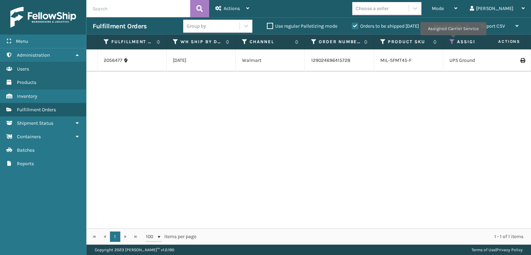
click at [453, 40] on icon at bounding box center [452, 42] width 6 height 6
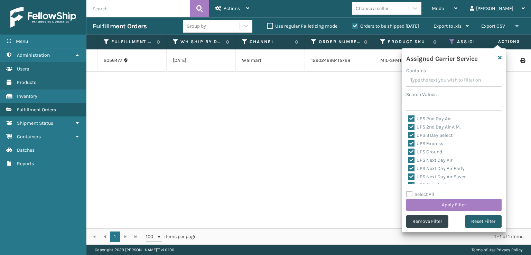
click at [477, 220] on button "Reset Filter" at bounding box center [483, 221] width 37 height 12
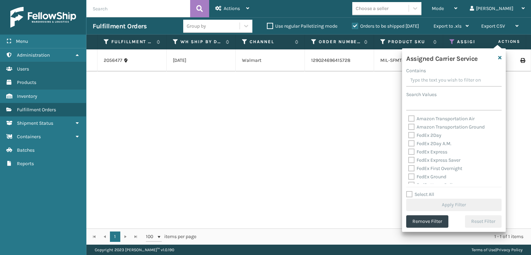
click at [410, 136] on label "FedEx 2Day" at bounding box center [424, 135] width 33 height 6
click at [408, 136] on input "FedEx 2Day" at bounding box center [408, 133] width 0 height 4
checkbox input "true"
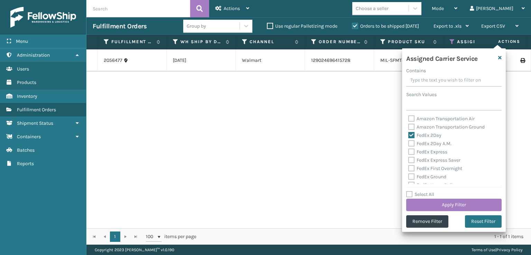
click at [410, 147] on div "FedEx 2Day A.M." at bounding box center [453, 144] width 91 height 8
drag, startPoint x: 410, startPoint y: 145, endPoint x: 417, endPoint y: 150, distance: 8.4
click at [410, 145] on label "FedEx 2Day A.M." at bounding box center [429, 144] width 43 height 6
click at [408, 144] on input "FedEx 2Day A.M." at bounding box center [408, 142] width 0 height 4
checkbox input "true"
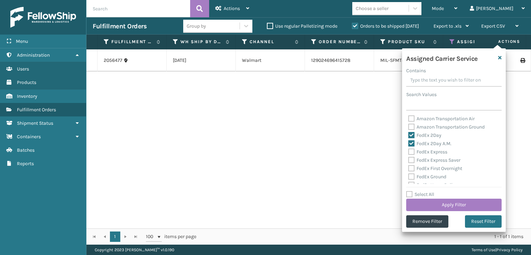
click at [411, 155] on div "FedEx Express" at bounding box center [453, 152] width 91 height 8
click at [409, 159] on label "FedEx Express Saver" at bounding box center [434, 160] width 52 height 6
click at [408, 159] on input "FedEx Express Saver" at bounding box center [408, 158] width 0 height 4
checkbox input "true"
click at [409, 148] on div "FedEx Express" at bounding box center [453, 152] width 91 height 8
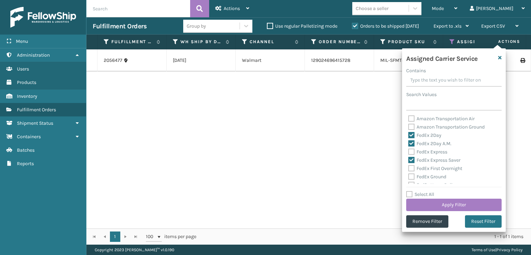
click at [412, 154] on label "FedEx Express" at bounding box center [427, 152] width 39 height 6
click at [408, 152] on input "FedEx Express" at bounding box center [408, 150] width 0 height 4
checkbox input "true"
click at [412, 168] on label "FedEx First Overnight" at bounding box center [435, 168] width 54 height 6
click at [408, 168] on input "FedEx First Overnight" at bounding box center [408, 166] width 0 height 4
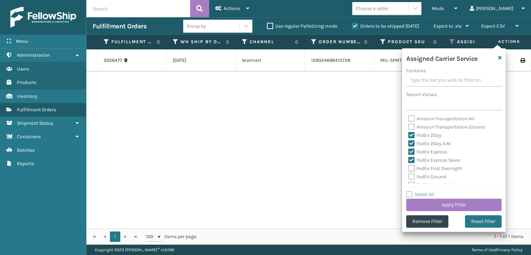
checkbox input "true"
click at [413, 179] on label "FedEx Ground" at bounding box center [427, 177] width 38 height 6
click at [408, 177] on input "FedEx Ground" at bounding box center [408, 175] width 0 height 4
checkbox input "true"
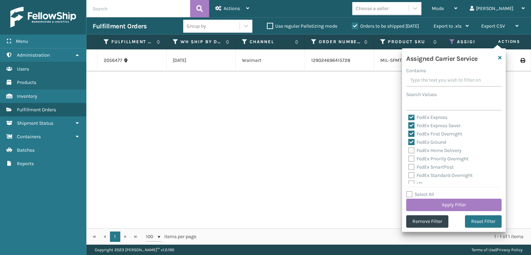
click at [411, 150] on label "FedEx Home Delivery" at bounding box center [434, 151] width 53 height 6
click at [408, 150] on input "FedEx Home Delivery" at bounding box center [408, 148] width 0 height 4
checkbox input "true"
click at [411, 164] on label "FedEx SmartPost" at bounding box center [430, 167] width 45 height 6
click at [408, 164] on input "FedEx SmartPost" at bounding box center [408, 165] width 0 height 4
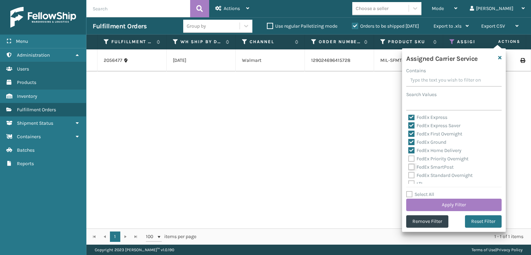
checkbox input "true"
click at [411, 156] on label "FedEx Priority Overnight" at bounding box center [438, 159] width 60 height 6
click at [408, 156] on input "FedEx Priority Overnight" at bounding box center [408, 157] width 0 height 4
checkbox input "true"
click at [411, 174] on label "FedEx Standard Overnight" at bounding box center [440, 175] width 64 height 6
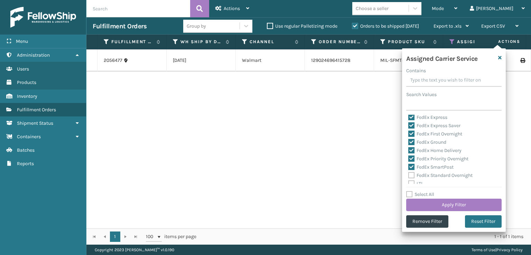
click at [408, 174] on input "FedEx Standard Overnight" at bounding box center [408, 173] width 0 height 4
checkbox input "true"
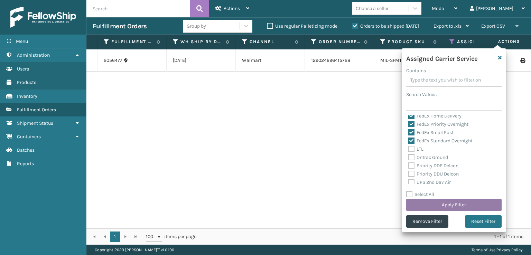
click at [434, 199] on button "Apply Filter" at bounding box center [453, 205] width 95 height 12
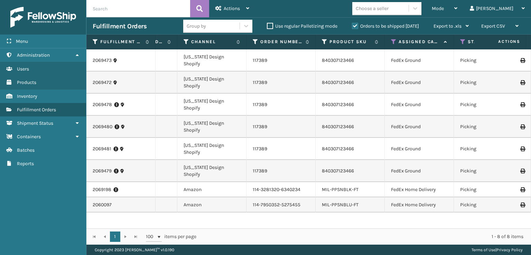
scroll to position [0, 60]
click at [456, 43] on th "Status" at bounding box center [486, 42] width 69 height 15
click at [460, 40] on icon at bounding box center [461, 42] width 6 height 6
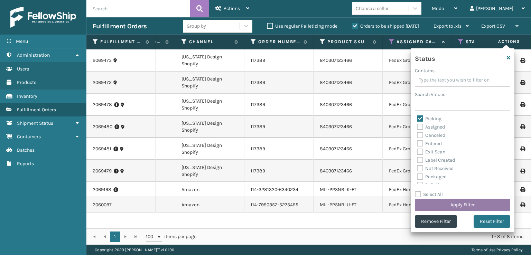
click at [457, 201] on button "Apply Filter" at bounding box center [462, 205] width 95 height 12
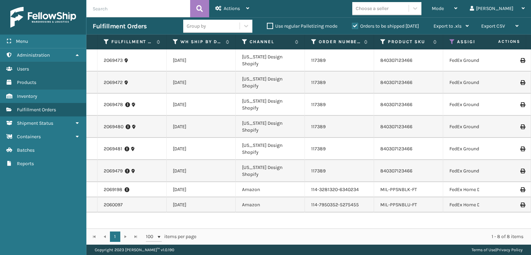
scroll to position [30, 0]
drag, startPoint x: 224, startPoint y: 4, endPoint x: 223, endPoint y: 36, distance: 31.1
click at [224, 4] on div "Actions" at bounding box center [232, 8] width 34 height 17
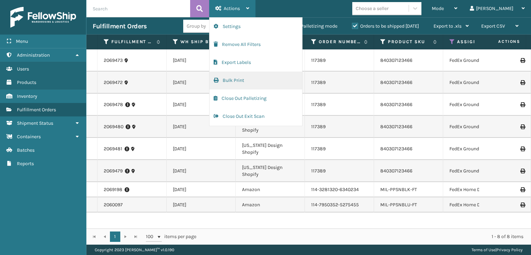
click at [218, 82] on span "button" at bounding box center [216, 80] width 5 height 5
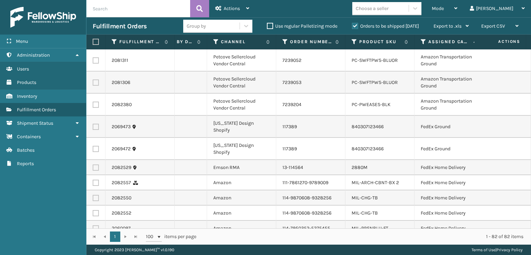
scroll to position [0, 61]
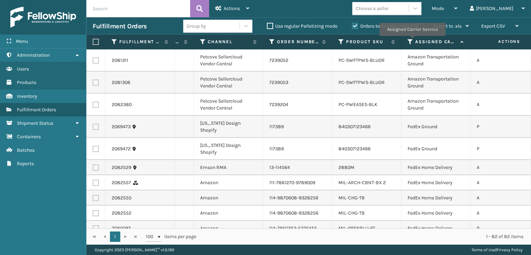
click at [412, 41] on icon at bounding box center [410, 42] width 6 height 6
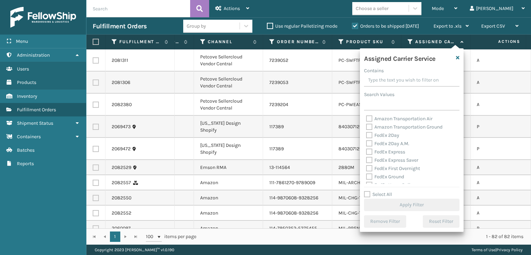
click at [370, 126] on label "Amazon Transportation Ground" at bounding box center [404, 127] width 76 height 6
click at [366, 126] on input "Amazon Transportation Ground" at bounding box center [366, 125] width 0 height 4
checkbox input "true"
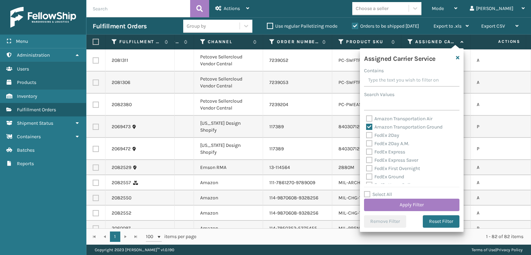
drag, startPoint x: 368, startPoint y: 119, endPoint x: 370, endPoint y: 126, distance: 7.0
click at [369, 121] on label "Amazon Transportation Air" at bounding box center [399, 119] width 66 height 6
click at [366, 119] on input "Amazon Transportation Air" at bounding box center [366, 117] width 0 height 4
checkbox input "true"
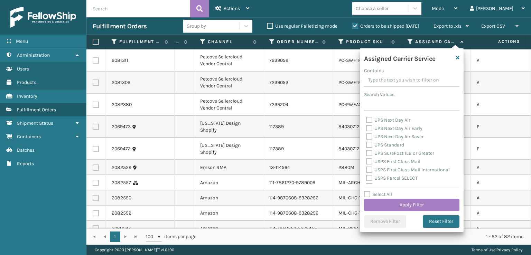
click at [372, 162] on label "USPS First Class Mail" at bounding box center [393, 162] width 54 height 6
click at [366, 162] on input "USPS First Class Mail" at bounding box center [366, 160] width 0 height 4
checkbox input "true"
click at [370, 171] on label "USPS First Class Mail International" at bounding box center [408, 170] width 84 height 6
click at [366, 170] on input "USPS First Class Mail International" at bounding box center [366, 168] width 0 height 4
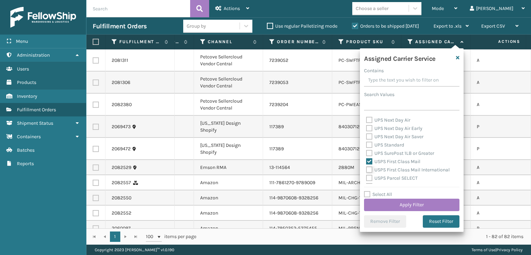
checkbox input "true"
click at [368, 177] on label "USPS Parcel SELECT" at bounding box center [391, 178] width 51 height 6
click at [366, 177] on input "USPS Parcel SELECT" at bounding box center [366, 176] width 0 height 4
checkbox input "true"
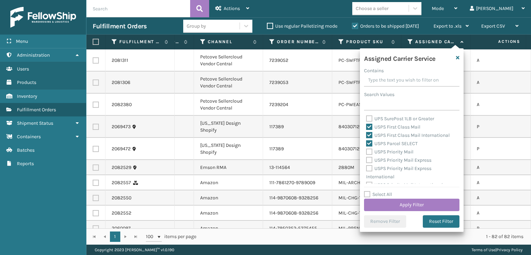
click at [368, 151] on label "USPS Priority Mail" at bounding box center [389, 152] width 47 height 6
click at [366, 151] on input "USPS Priority Mail" at bounding box center [366, 150] width 0 height 4
checkbox input "true"
click at [370, 161] on label "USPS Priority Mail Express" at bounding box center [398, 160] width 65 height 6
click at [366, 161] on input "USPS Priority Mail Express" at bounding box center [366, 158] width 0 height 4
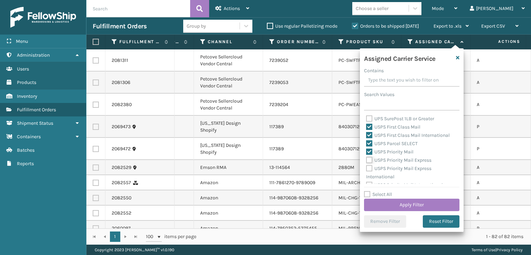
checkbox input "true"
click at [371, 167] on label "USPS Priority Mail Express International" at bounding box center [398, 172] width 65 height 14
click at [366, 167] on input "USPS Priority Mail Express International" at bounding box center [366, 166] width 0 height 4
checkbox input "true"
click at [405, 205] on button "Apply Filter" at bounding box center [411, 205] width 95 height 12
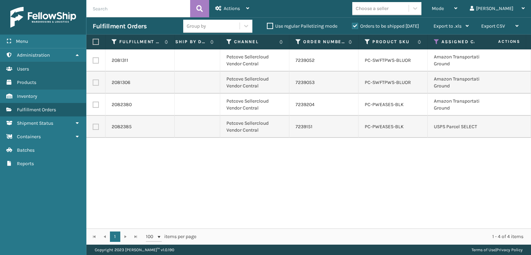
scroll to position [0, 48]
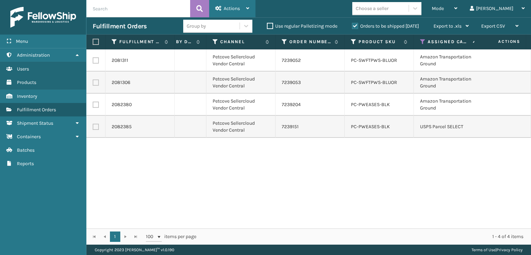
click at [224, 9] on span "Actions" at bounding box center [232, 9] width 16 height 6
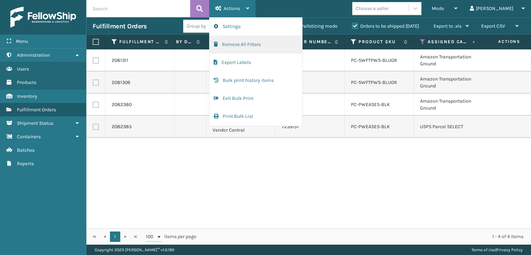
click at [229, 47] on button "Remove All Filters" at bounding box center [255, 45] width 93 height 18
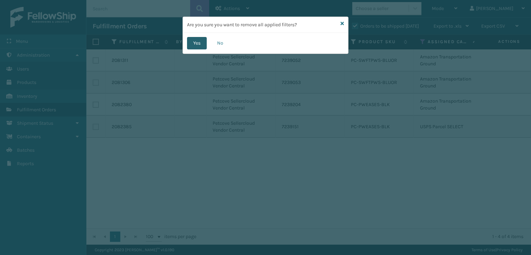
click at [192, 39] on button "Yes" at bounding box center [197, 43] width 20 height 12
